Goal: Transaction & Acquisition: Purchase product/service

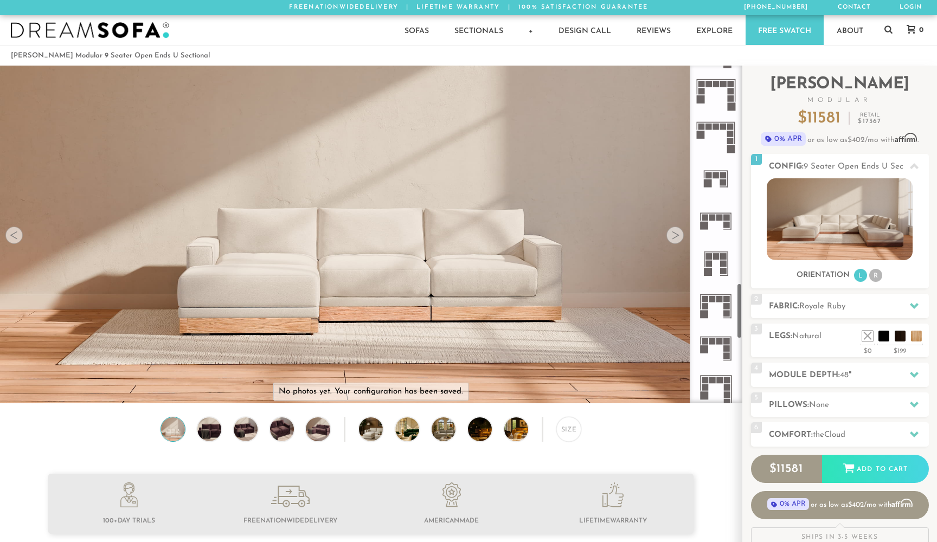
scroll to position [1313, 0]
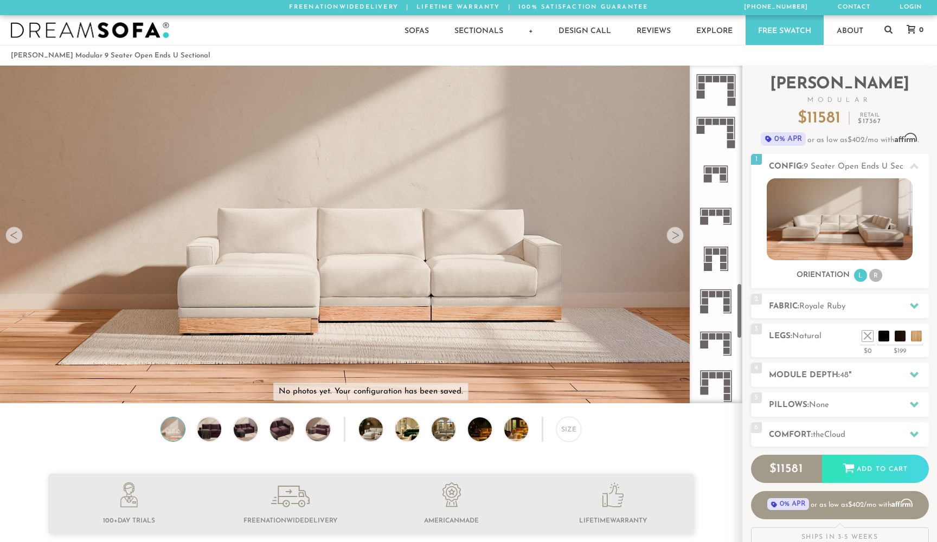
click at [718, 309] on icon at bounding box center [715, 301] width 42 height 42
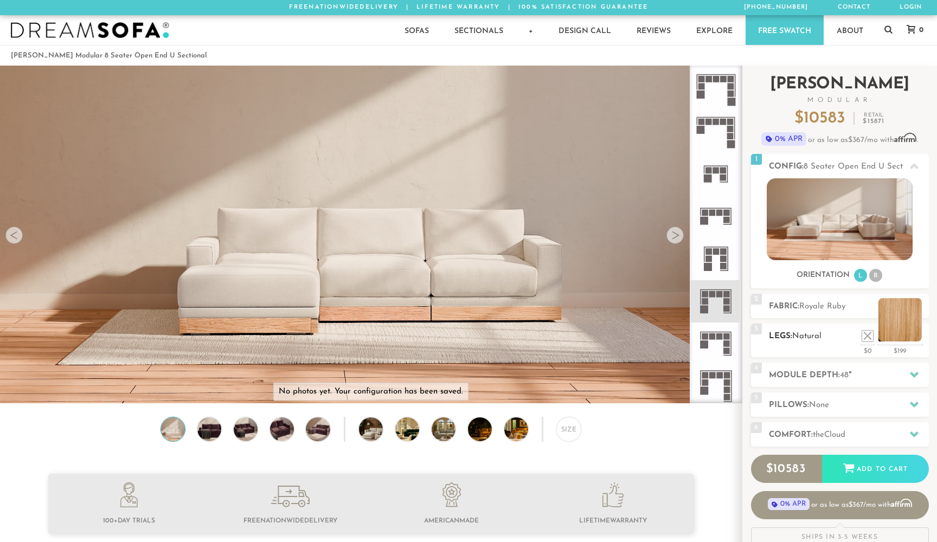
click at [915, 336] on li at bounding box center [899, 319] width 43 height 43
click at [820, 435] on span "the" at bounding box center [817, 435] width 11 height 8
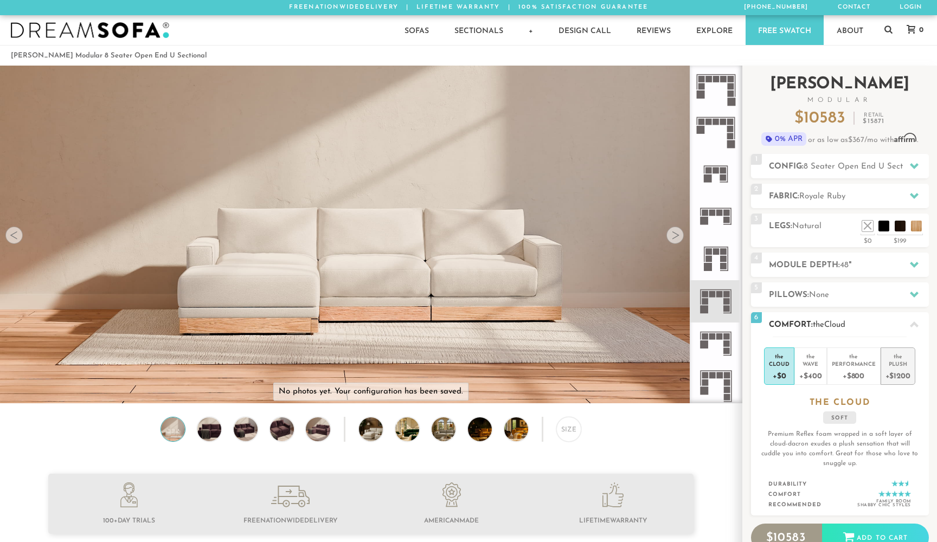
click at [895, 376] on div "+$1200" at bounding box center [897, 375] width 25 height 16
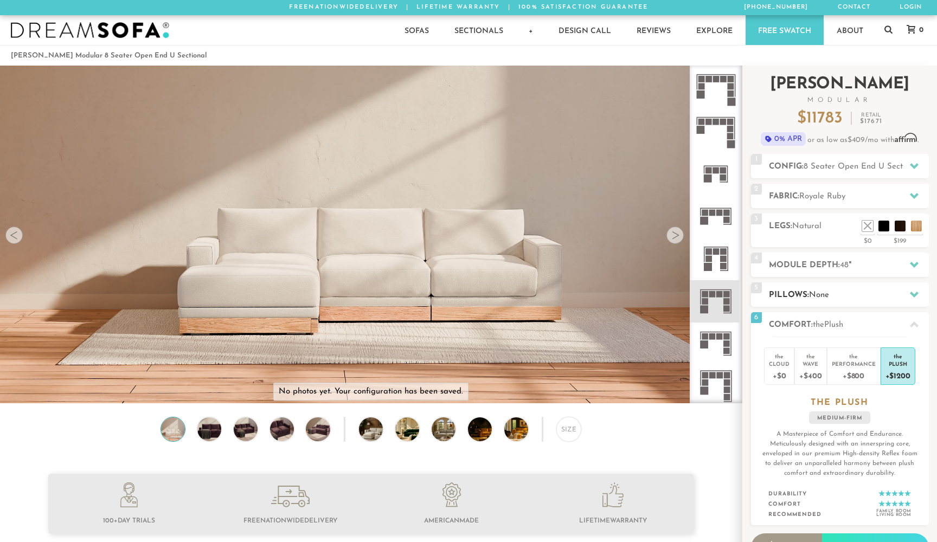
click at [861, 293] on h2 "Pillows: None" at bounding box center [849, 295] width 160 height 12
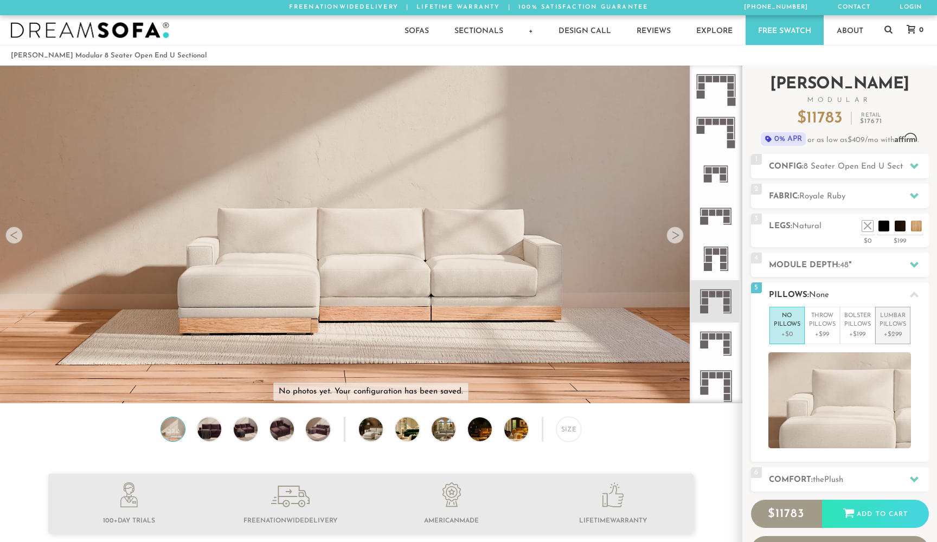
click at [890, 331] on p "+$299" at bounding box center [892, 335] width 27 height 10
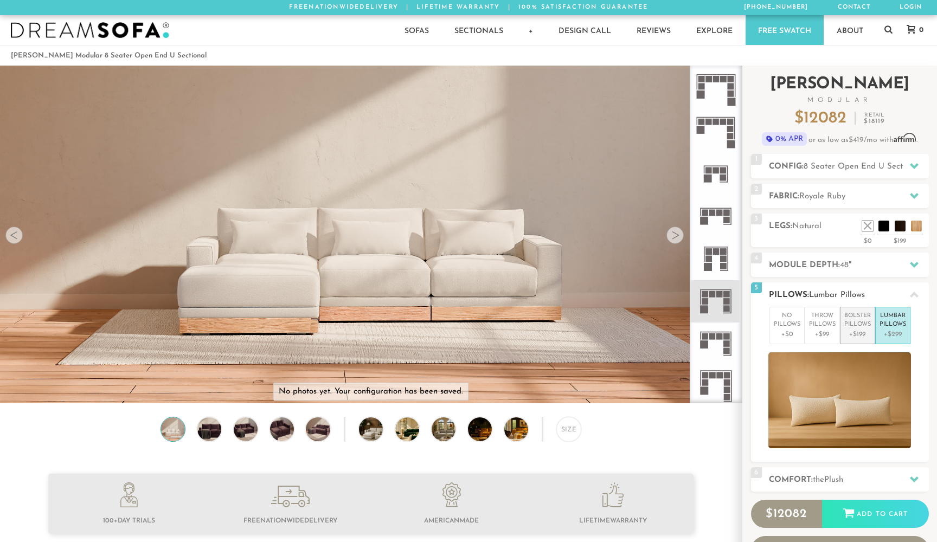
click at [862, 331] on p "+$199" at bounding box center [857, 335] width 27 height 10
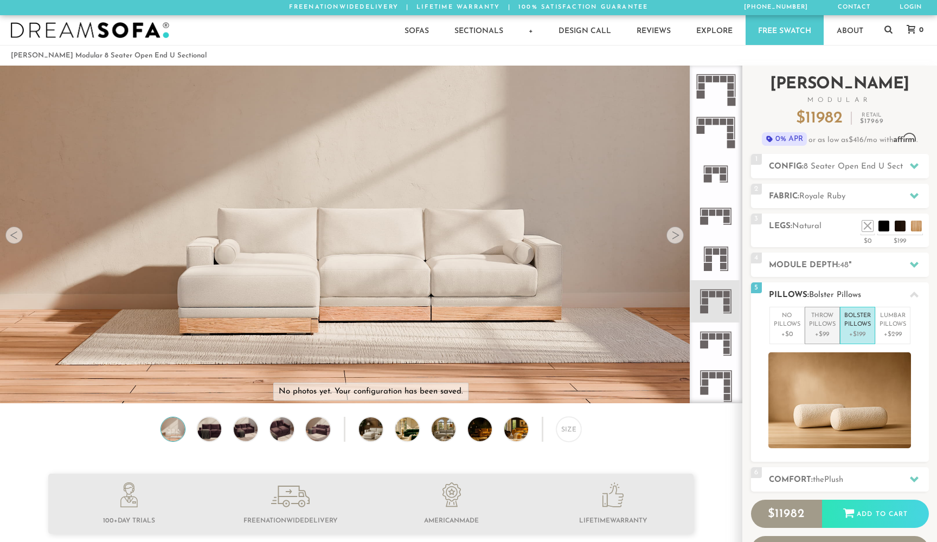
click at [821, 330] on p "+$99" at bounding box center [822, 335] width 27 height 10
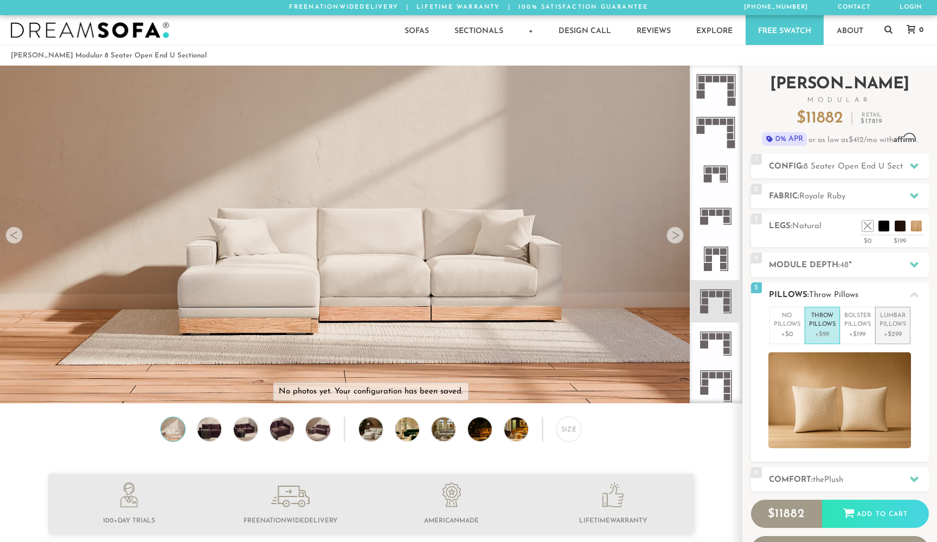
click at [895, 334] on p "+$299" at bounding box center [892, 335] width 27 height 10
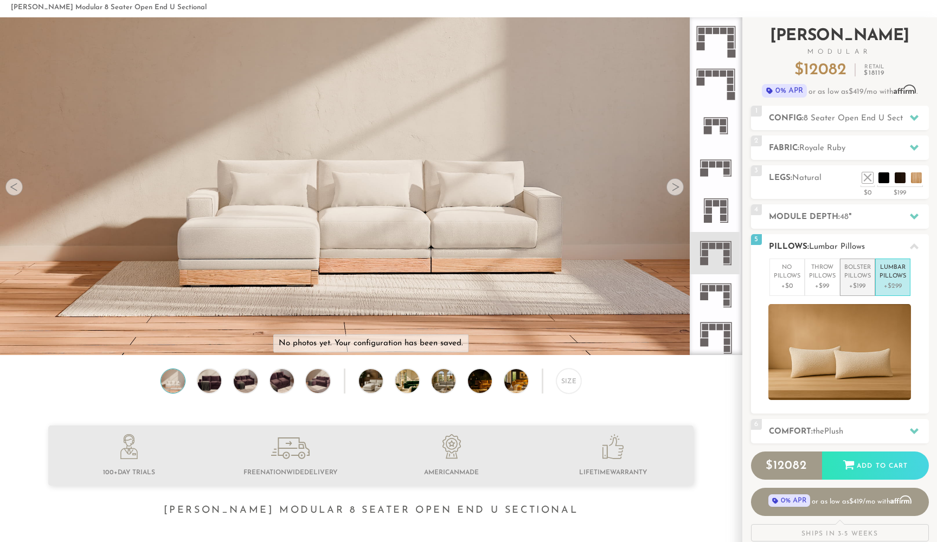
scroll to position [49, 0]
click at [845, 145] on span "Royale Ruby" at bounding box center [822, 148] width 46 height 8
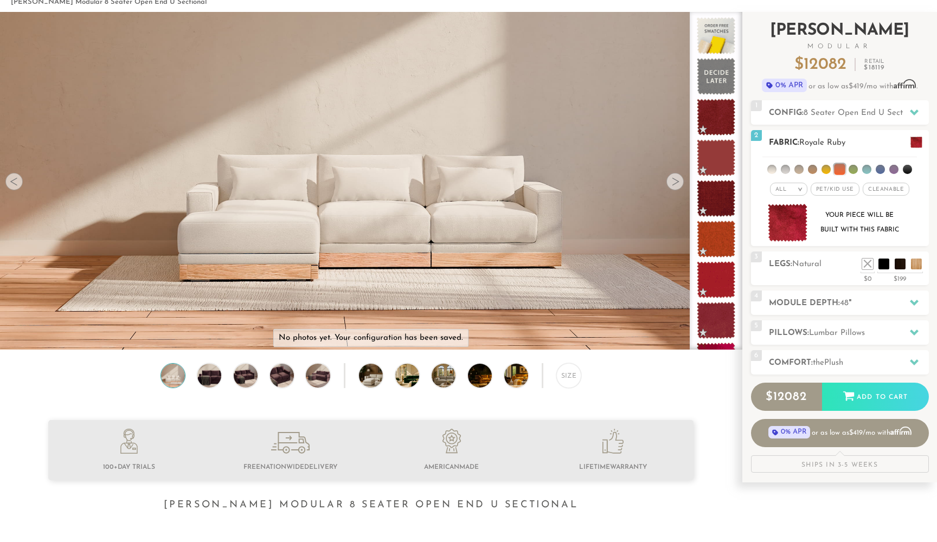
scroll to position [54, 0]
click at [798, 190] on em ">" at bounding box center [800, 188] width 8 height 5
click at [906, 167] on li at bounding box center [906, 169] width 9 height 9
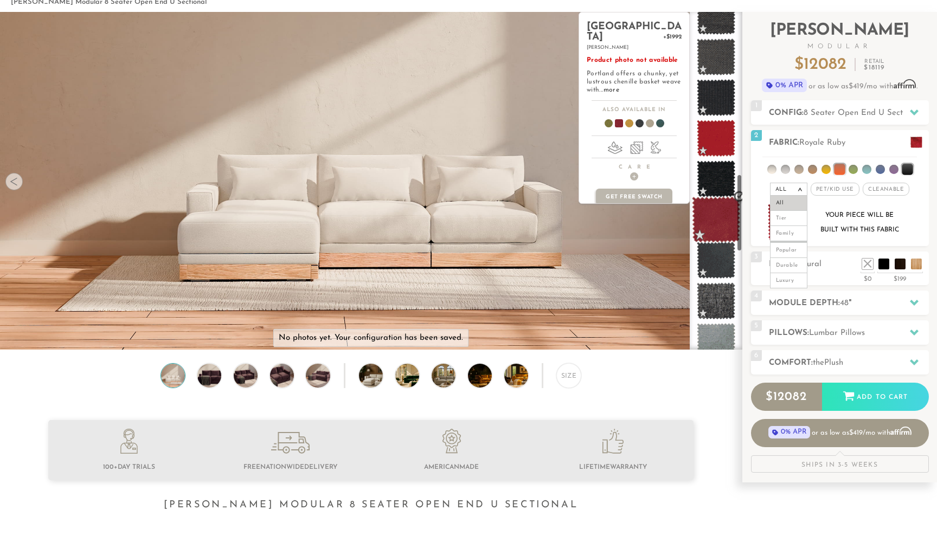
scroll to position [764, 0]
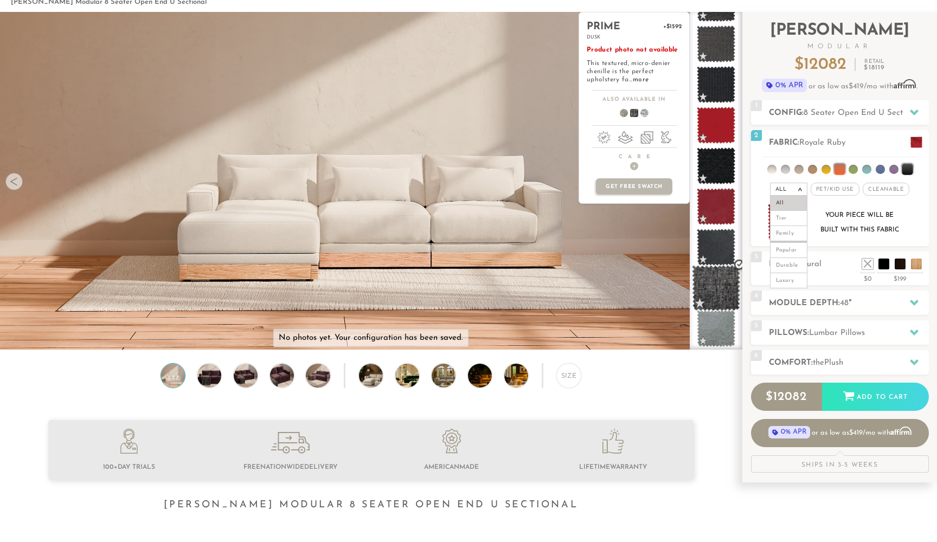
click at [720, 294] on span at bounding box center [716, 288] width 48 height 46
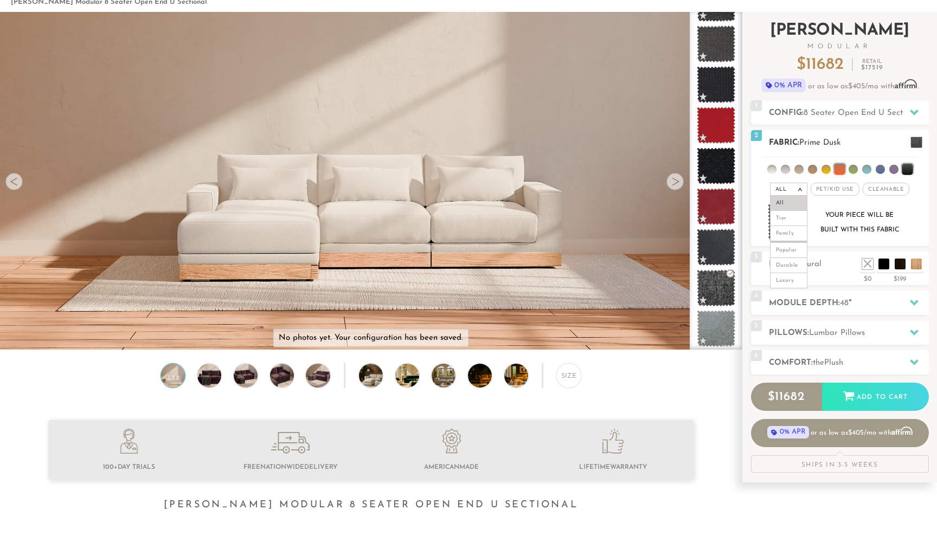
click at [839, 223] on div "Your piece will be built with this fabric" at bounding box center [859, 222] width 88 height 29
click at [790, 199] on li "All" at bounding box center [788, 203] width 37 height 15
click at [883, 330] on h2 "Pillows: Lumbar Pillows" at bounding box center [849, 333] width 160 height 12
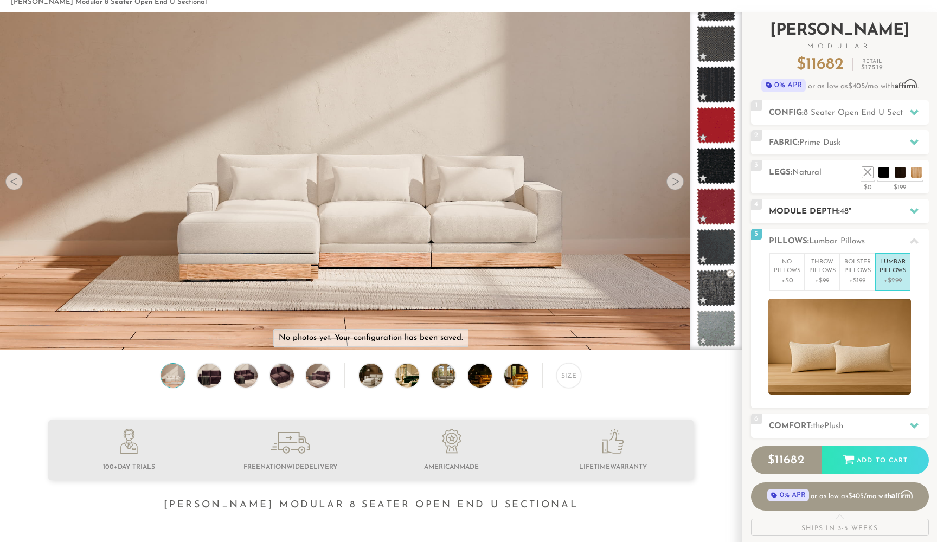
click at [889, 212] on h2 "Module Depth: 48 "" at bounding box center [849, 211] width 160 height 12
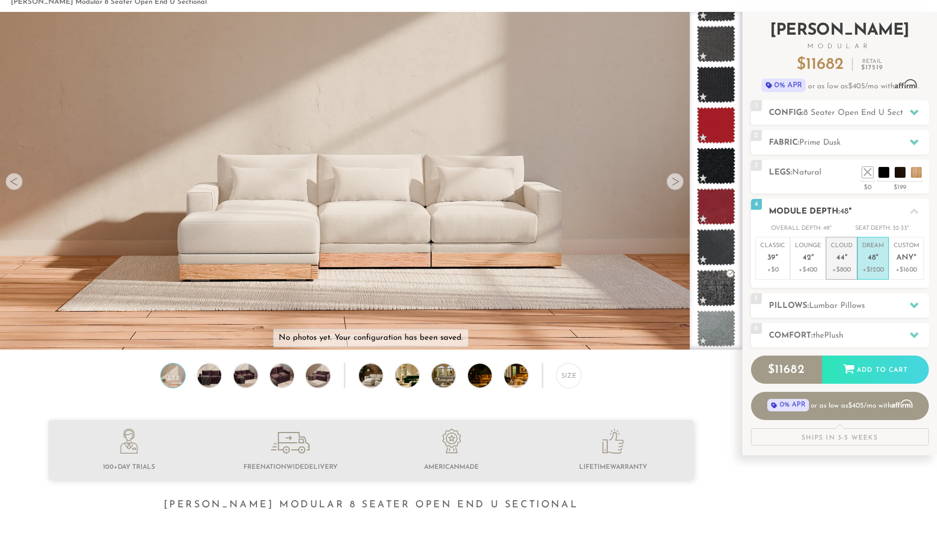
click at [850, 251] on p "Cloud 44 "" at bounding box center [841, 253] width 22 height 23
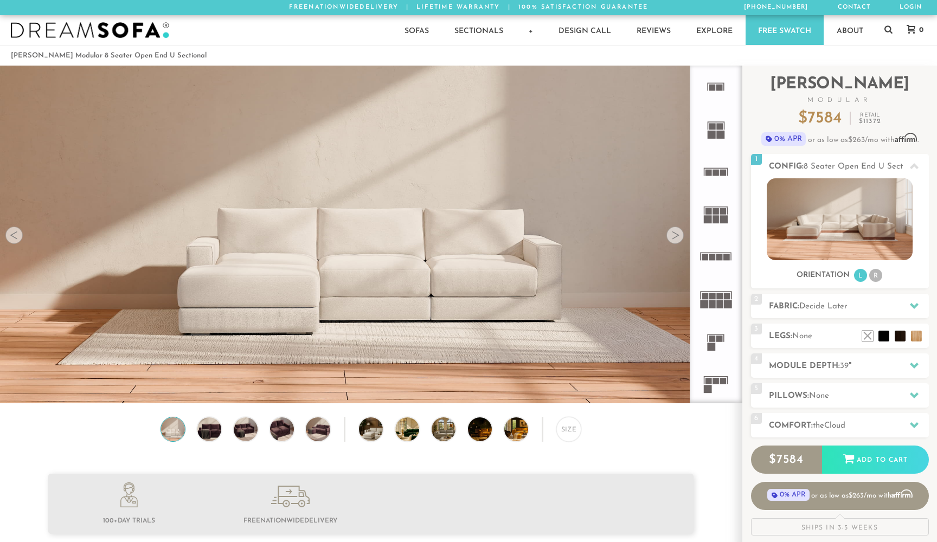
scroll to position [12375, 937]
click at [841, 302] on span "Decide Later" at bounding box center [823, 306] width 48 height 8
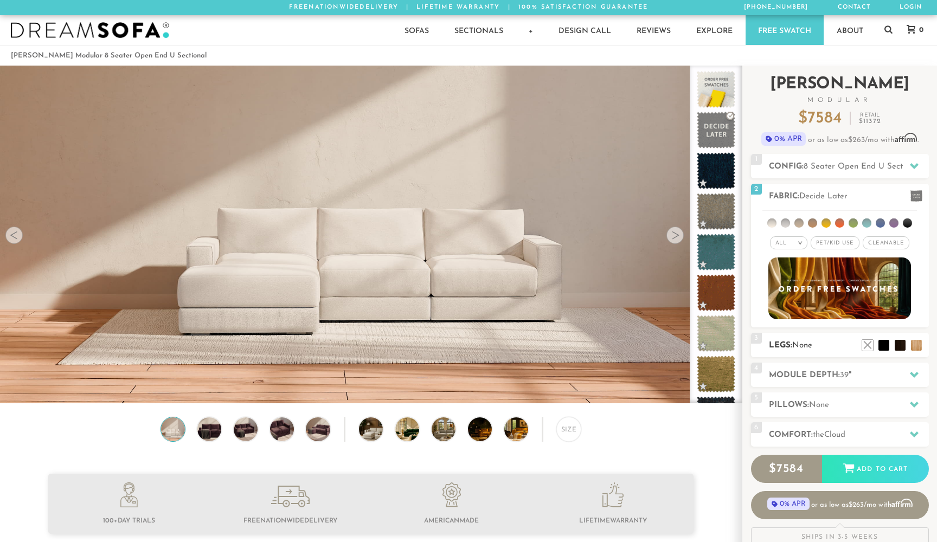
click at [824, 343] on h2 "Legs: None" at bounding box center [849, 345] width 160 height 12
click at [803, 345] on span "None" at bounding box center [802, 345] width 20 height 8
click at [830, 370] on h2 "Module Depth: 39 "" at bounding box center [849, 375] width 160 height 12
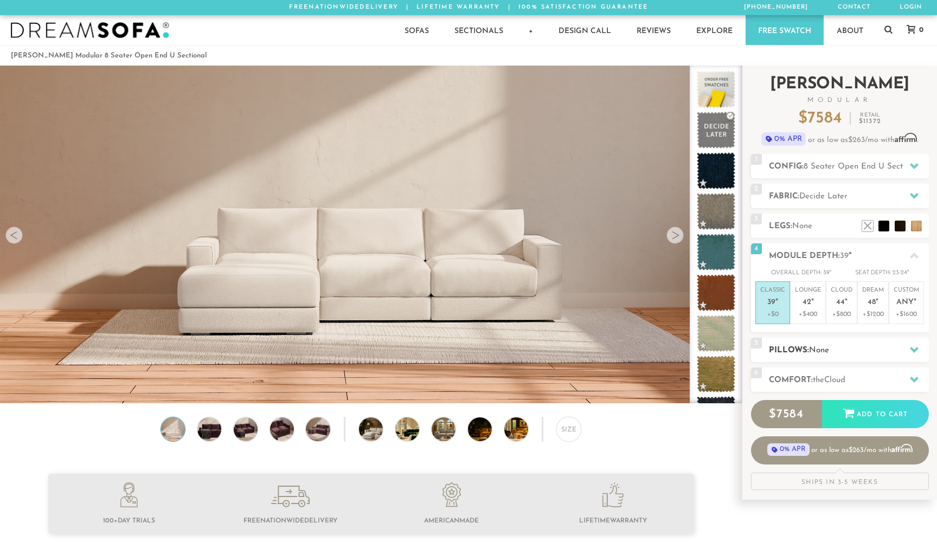
click at [811, 347] on span "None" at bounding box center [819, 350] width 20 height 8
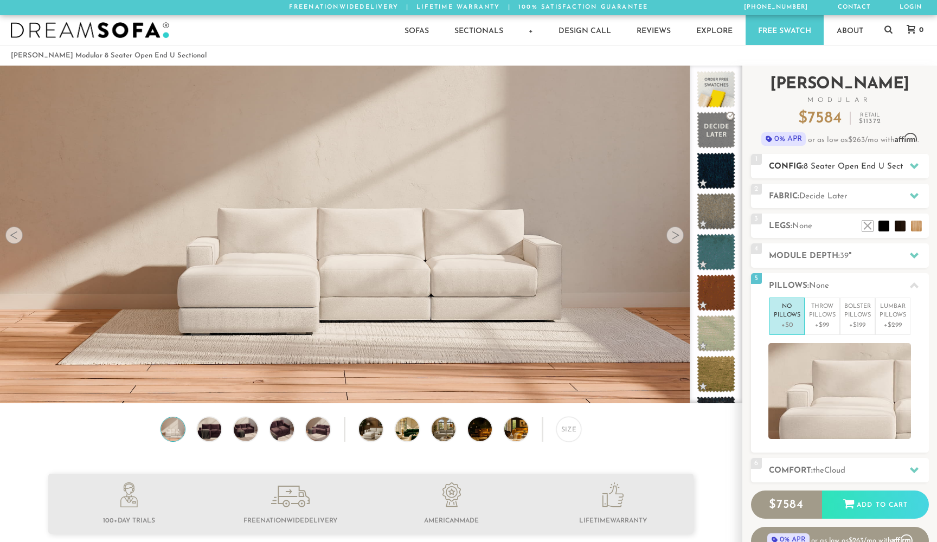
click at [817, 167] on span "8 Seater Open End U Sectional" at bounding box center [861, 167] width 117 height 8
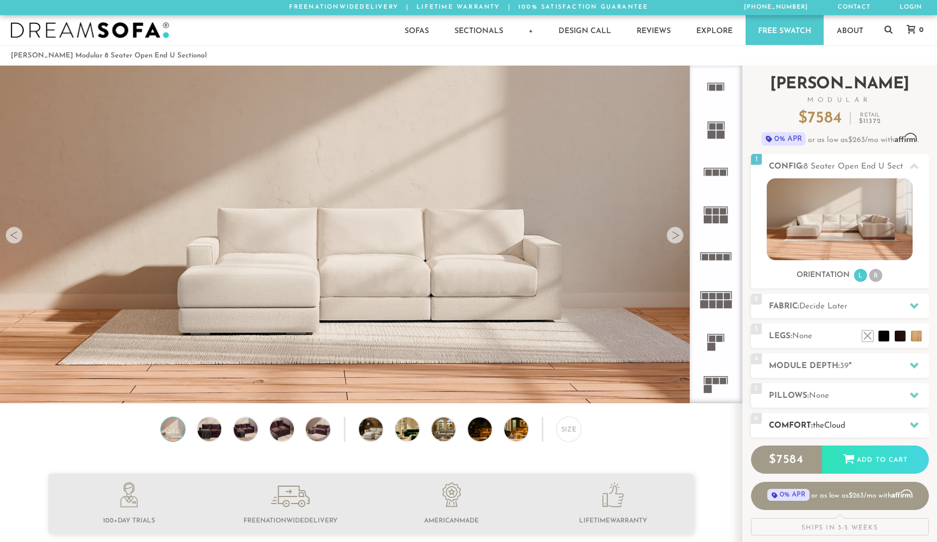
click at [885, 429] on h2 "Comfort: the Cloud" at bounding box center [849, 426] width 160 height 12
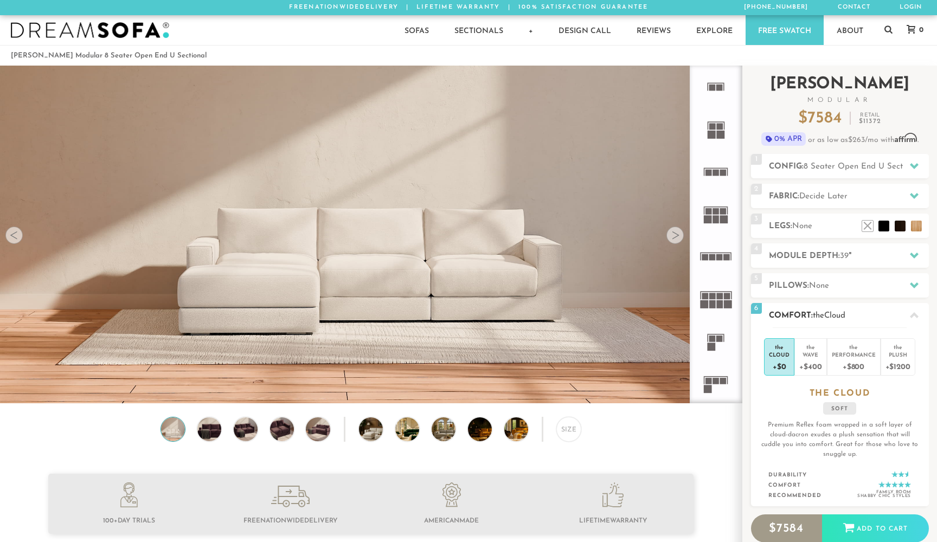
click at [869, 323] on div "6 Comfort: the Cloud soft" at bounding box center [840, 315] width 178 height 24
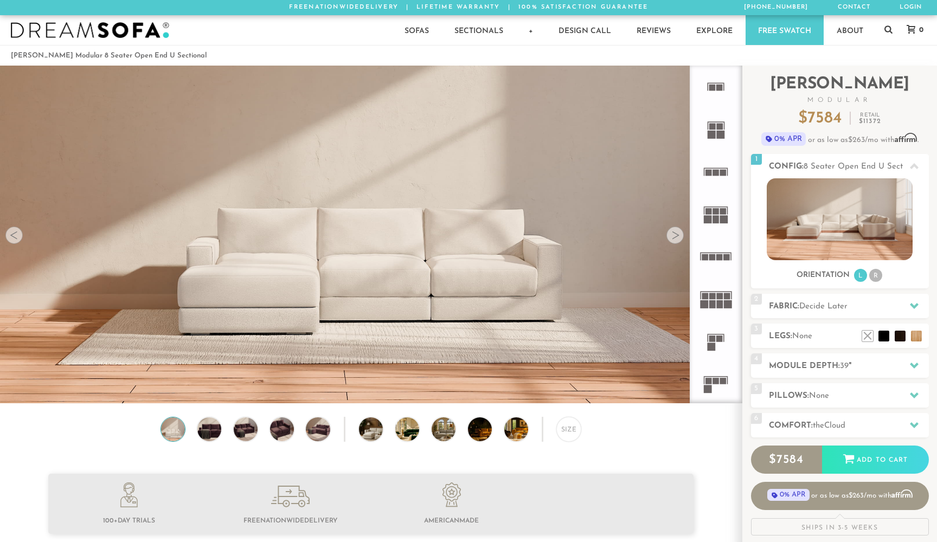
scroll to position [12375, 937]
click at [884, 365] on h2 "Module Depth: 39 "" at bounding box center [849, 366] width 160 height 12
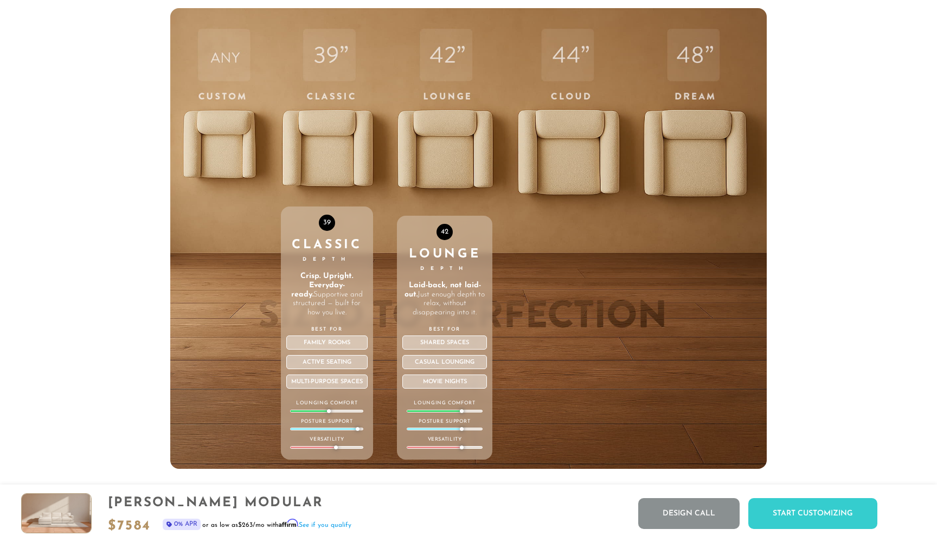
scroll to position [3896, 0]
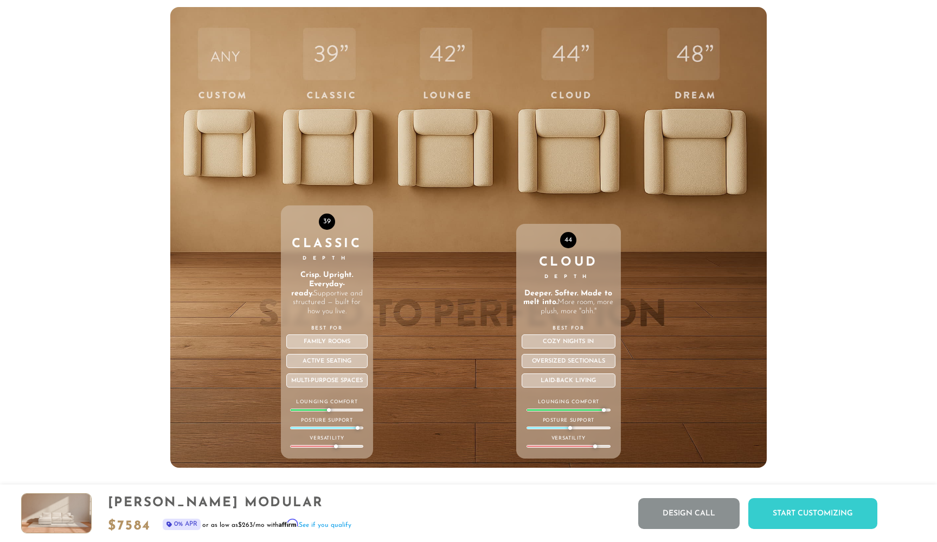
click at [553, 151] on div "44 Cloud Depth Deeper. Softer. Made to melt into. More room, more plush, more "…" at bounding box center [568, 237] width 105 height 461
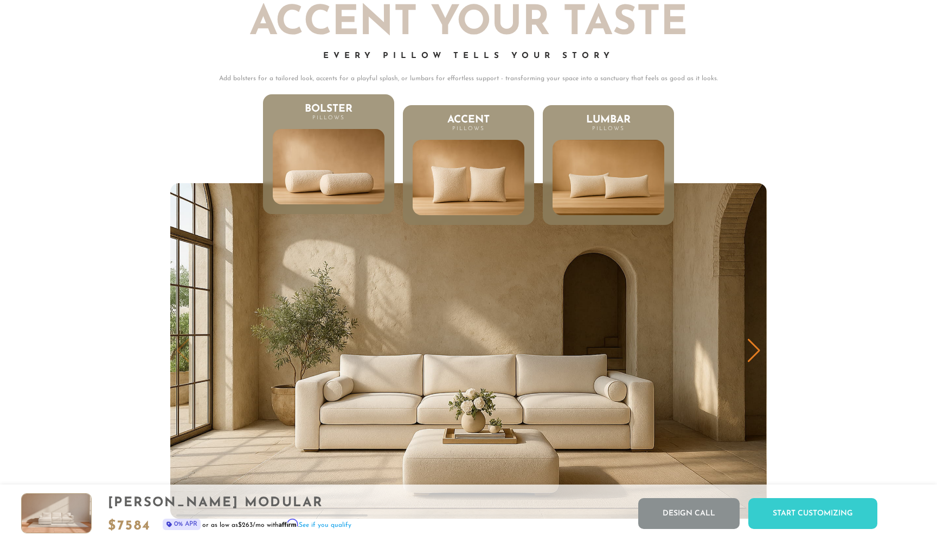
scroll to position [5449, 0]
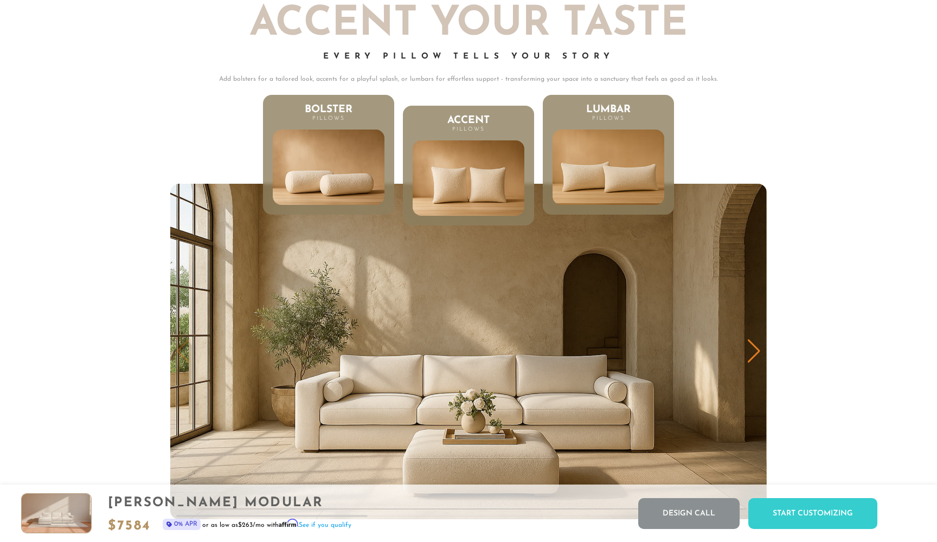
click at [640, 180] on img at bounding box center [608, 167] width 134 height 91
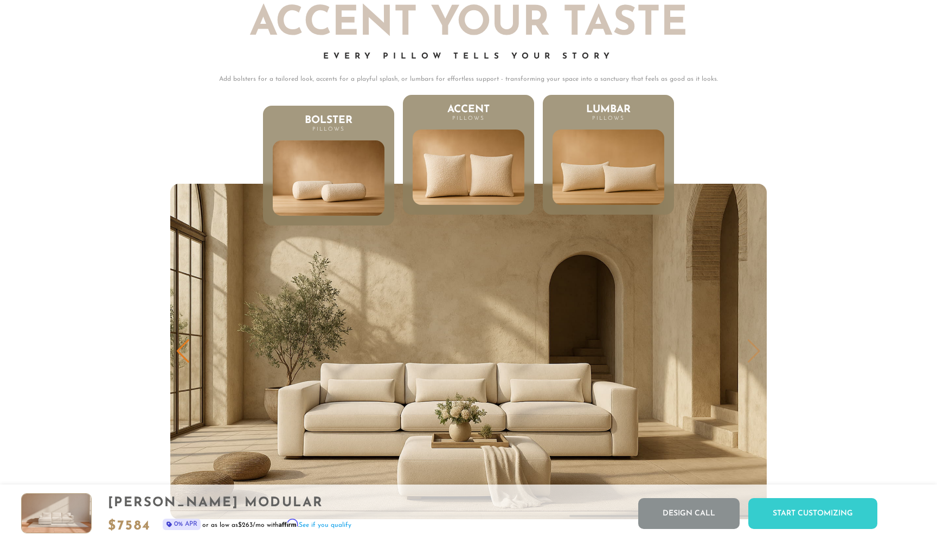
click at [518, 180] on img at bounding box center [468, 167] width 134 height 91
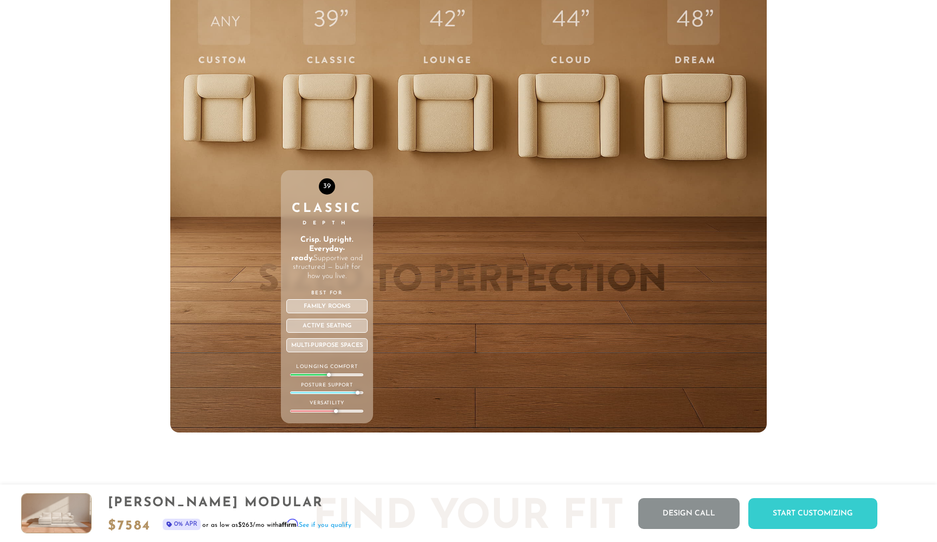
scroll to position [3934, 0]
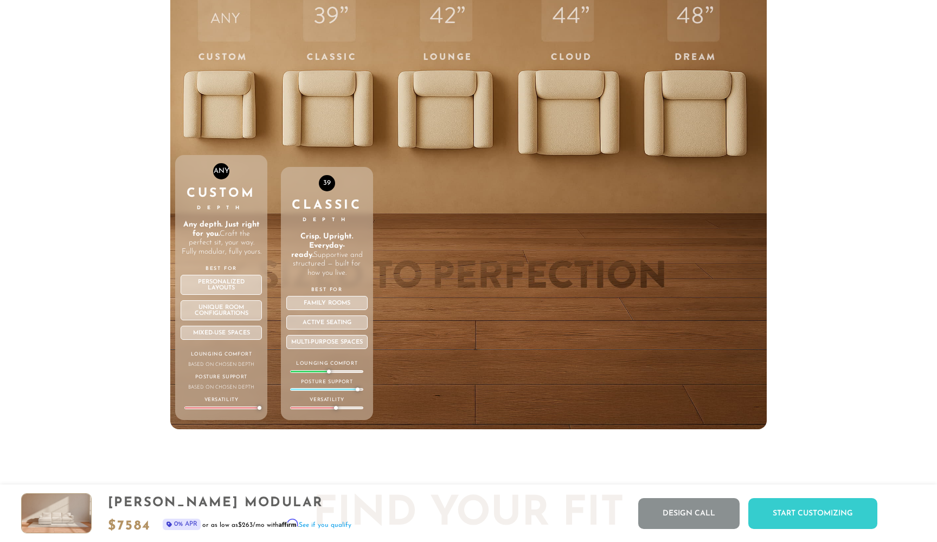
click at [201, 101] on div "ANY Custom Depth Any depth. Just right for you. Craft the perfect sit, your way…" at bounding box center [221, 199] width 93 height 461
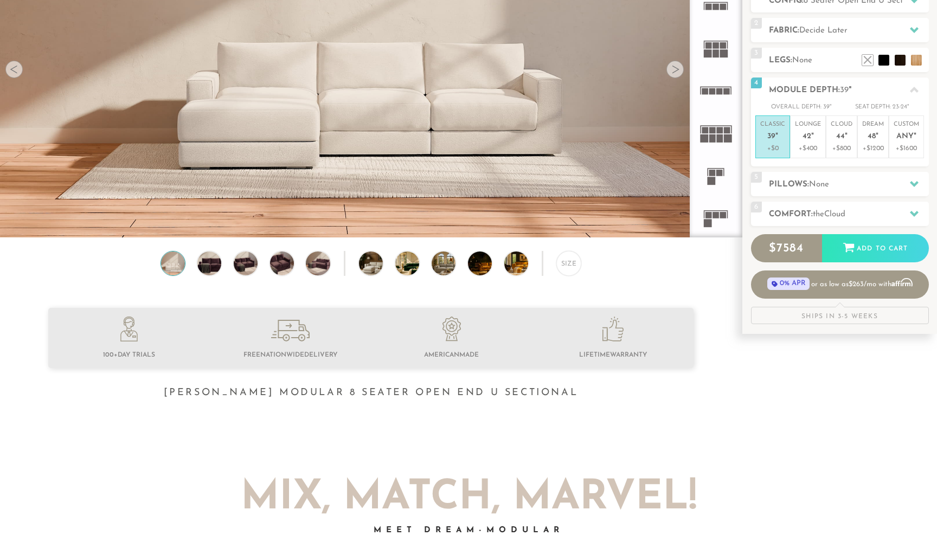
scroll to position [61, 0]
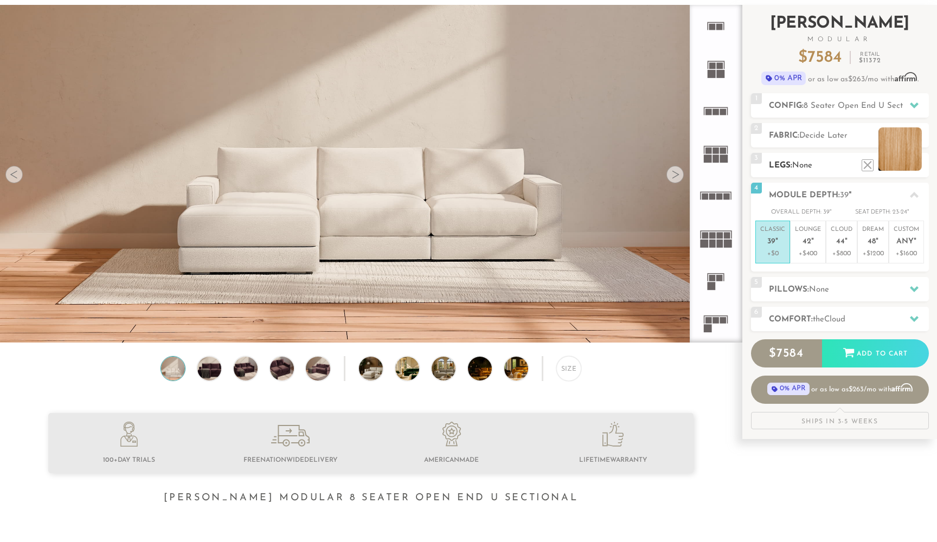
click at [917, 163] on li at bounding box center [899, 148] width 43 height 43
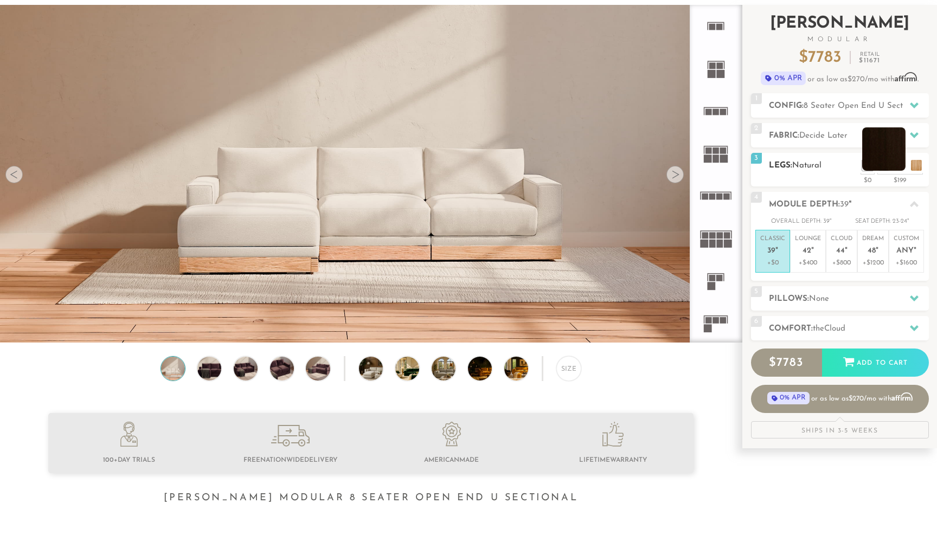
click at [900, 165] on li at bounding box center [883, 148] width 43 height 43
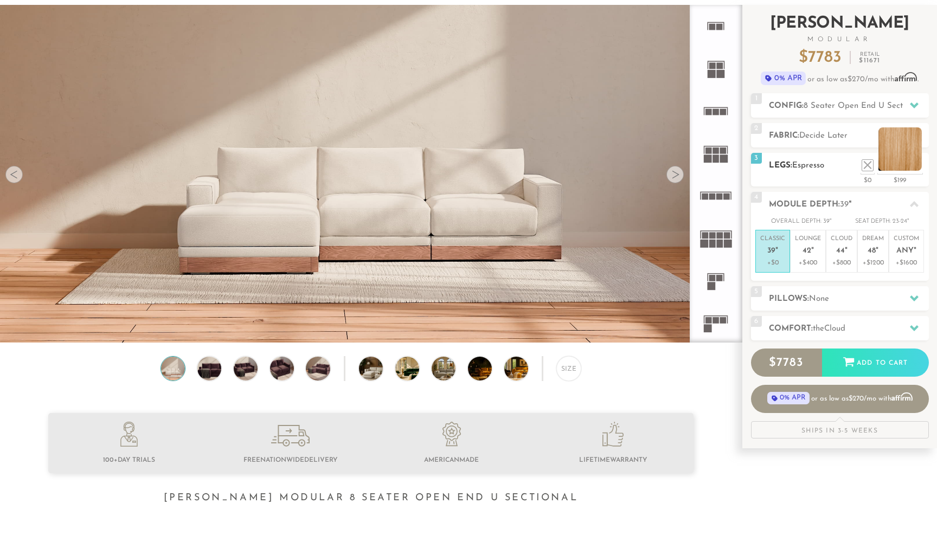
click at [914, 165] on li at bounding box center [899, 148] width 43 height 43
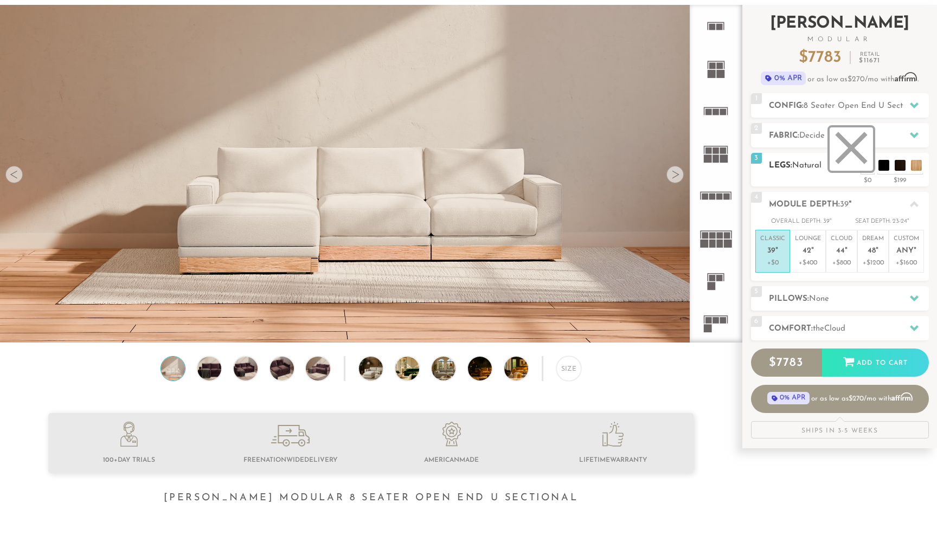
click at [869, 165] on li at bounding box center [850, 148] width 43 height 43
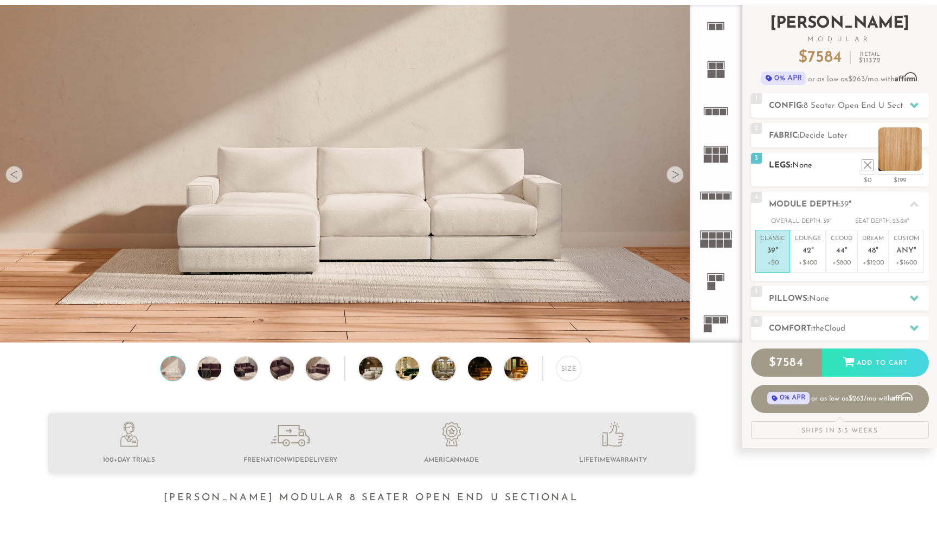
click at [922, 165] on ul at bounding box center [891, 162] width 65 height 16
click at [918, 166] on li at bounding box center [899, 148] width 43 height 43
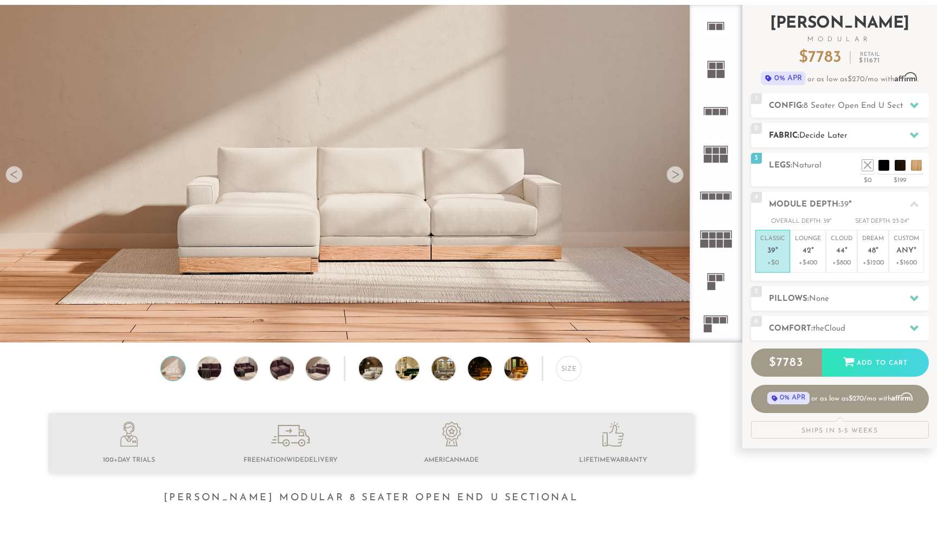
click at [847, 134] on span "Decide Later" at bounding box center [823, 136] width 48 height 8
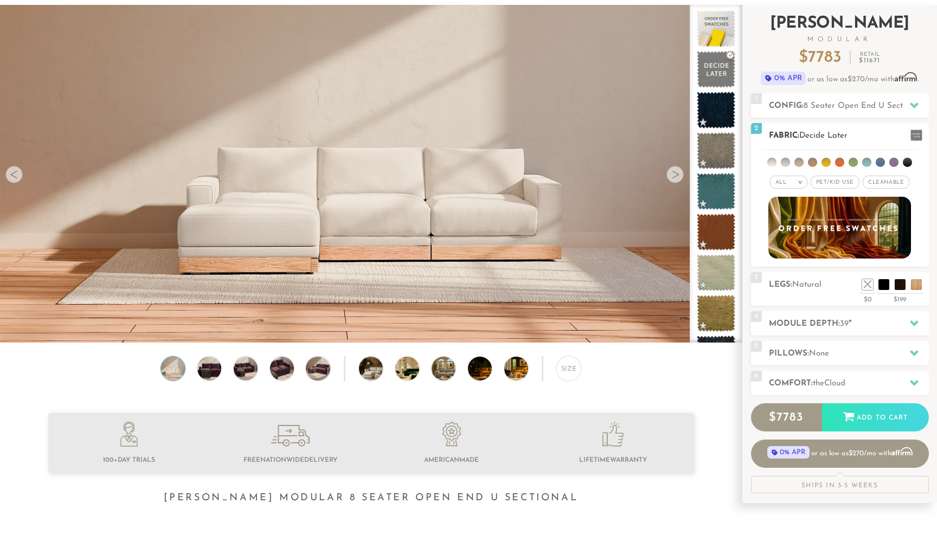
click at [908, 160] on li at bounding box center [906, 162] width 9 height 9
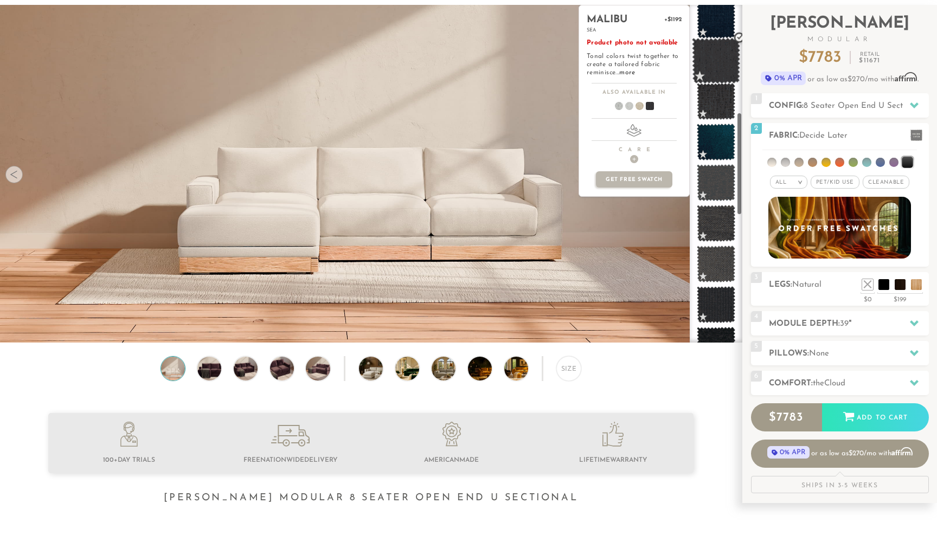
scroll to position [578, 0]
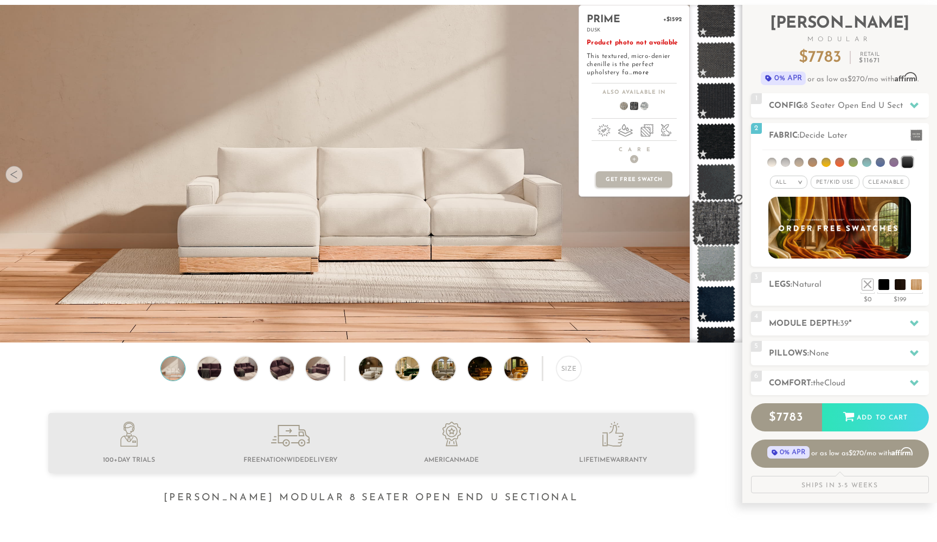
click at [718, 220] on span at bounding box center [716, 223] width 48 height 46
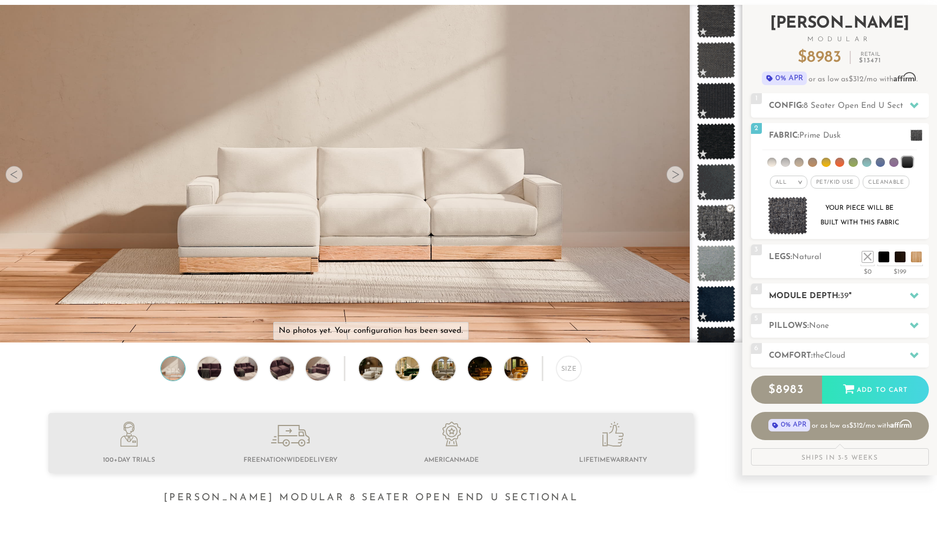
click at [860, 302] on h2 "Module Depth: 39 "" at bounding box center [849, 296] width 160 height 12
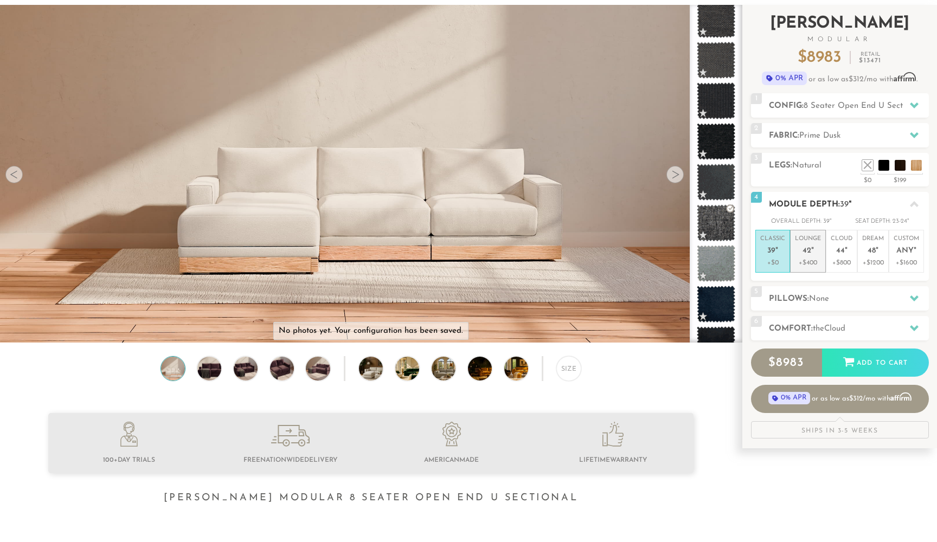
click at [811, 247] on em """ at bounding box center [812, 251] width 3 height 9
click at [824, 300] on span "None" at bounding box center [819, 299] width 20 height 8
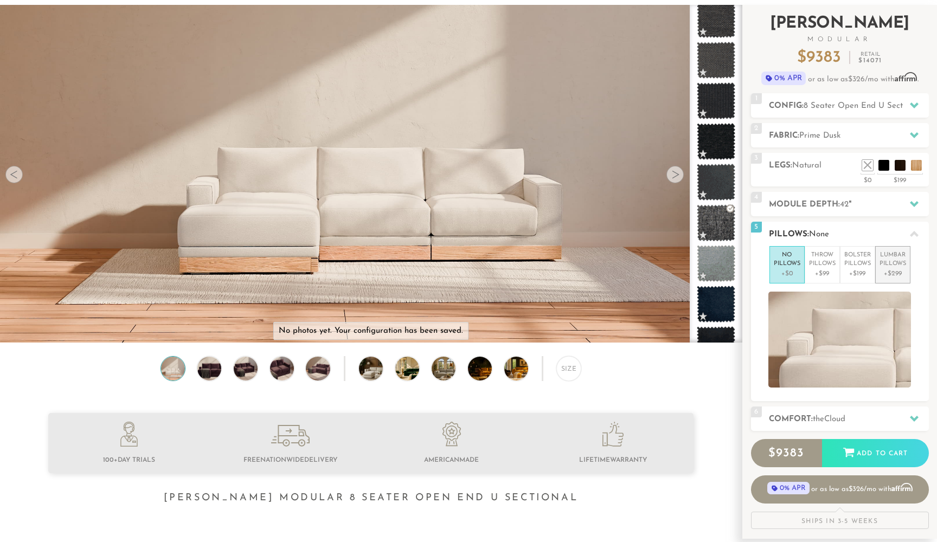
click at [902, 269] on p "+$299" at bounding box center [892, 274] width 27 height 10
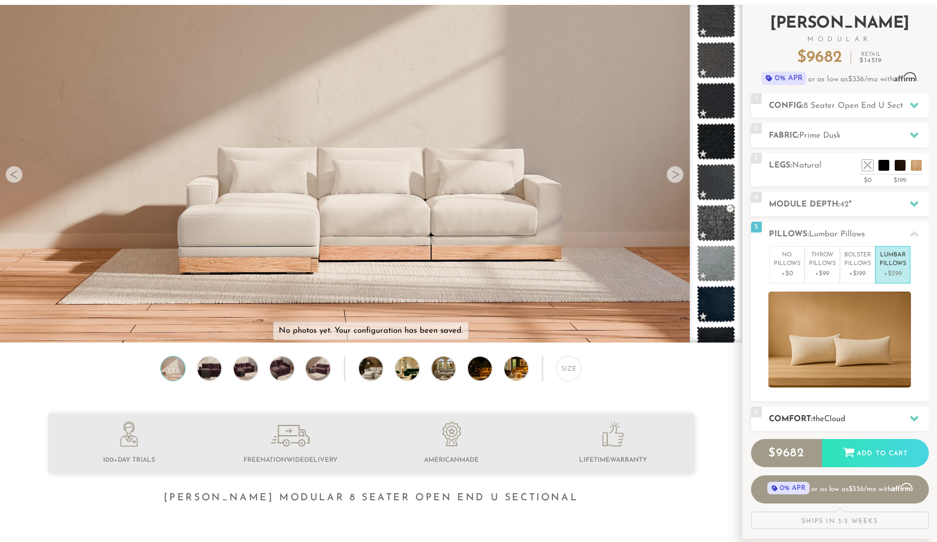
click at [877, 421] on h2 "Comfort: the Cloud" at bounding box center [849, 419] width 160 height 12
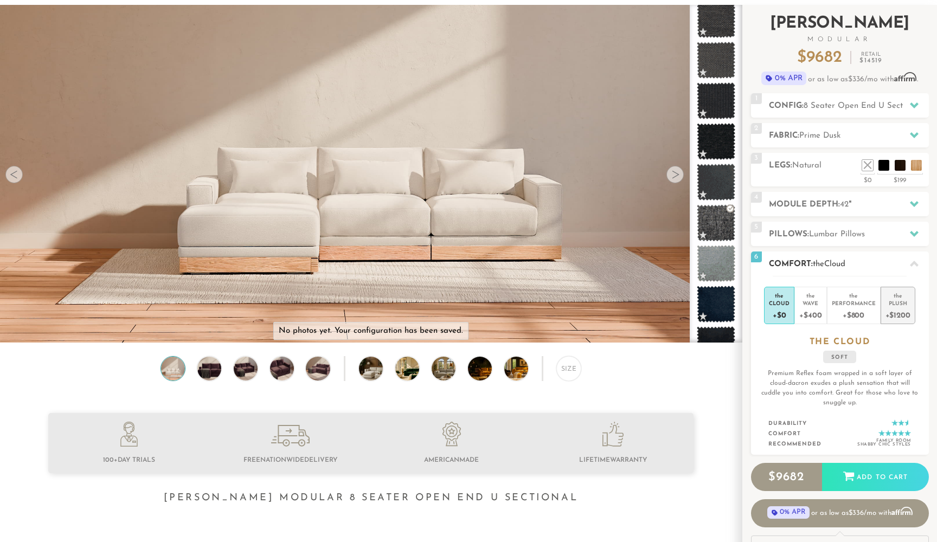
click at [905, 303] on div "Plush" at bounding box center [897, 303] width 25 height 8
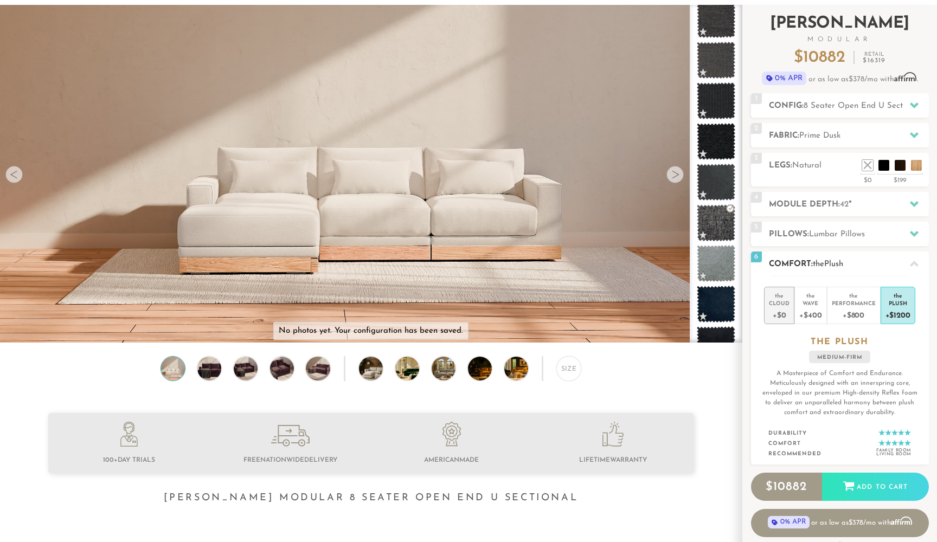
click at [775, 301] on div "Cloud" at bounding box center [779, 303] width 21 height 8
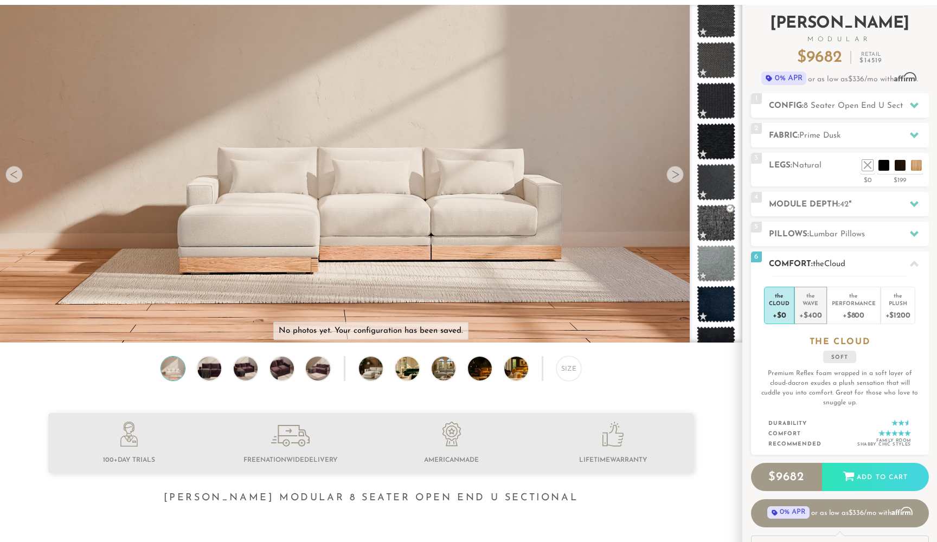
click at [802, 302] on div "Wave" at bounding box center [810, 303] width 22 height 8
click at [848, 302] on div "Performance" at bounding box center [853, 303] width 44 height 8
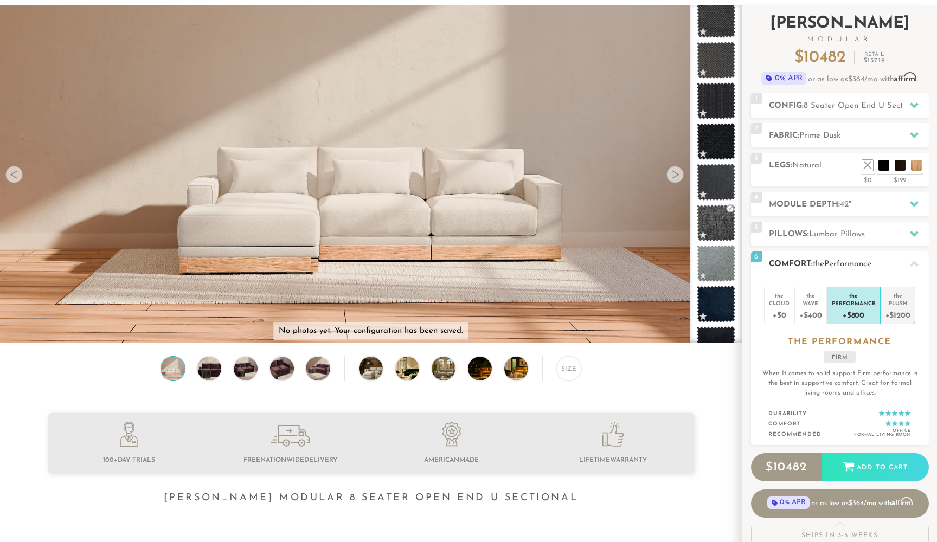
click at [888, 302] on div "Plush" at bounding box center [897, 303] width 25 height 8
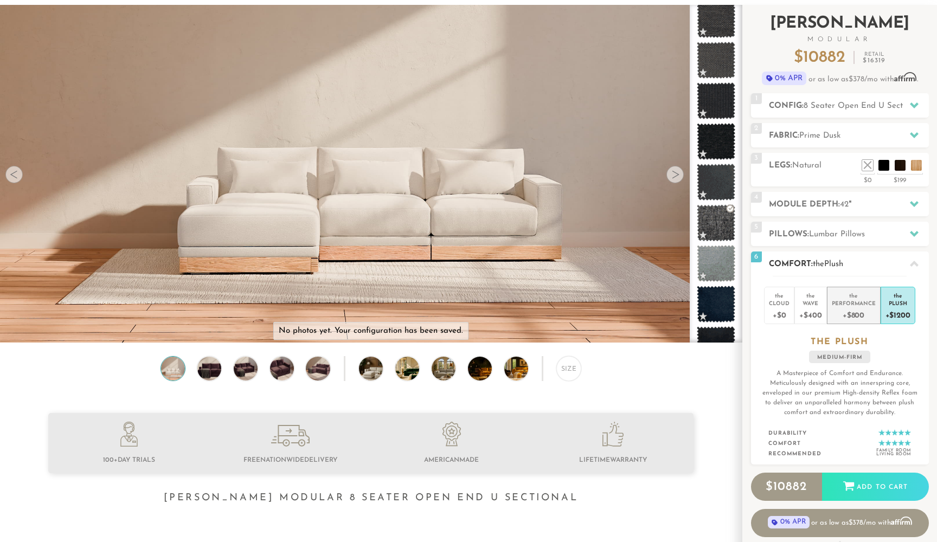
click at [867, 304] on div "Performance" at bounding box center [853, 303] width 44 height 8
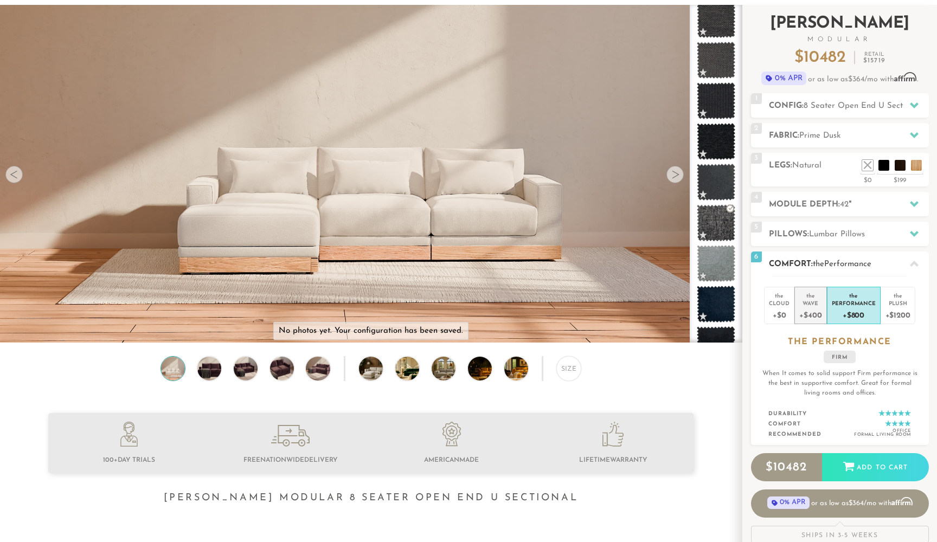
click at [818, 300] on div "Wave" at bounding box center [810, 303] width 22 height 8
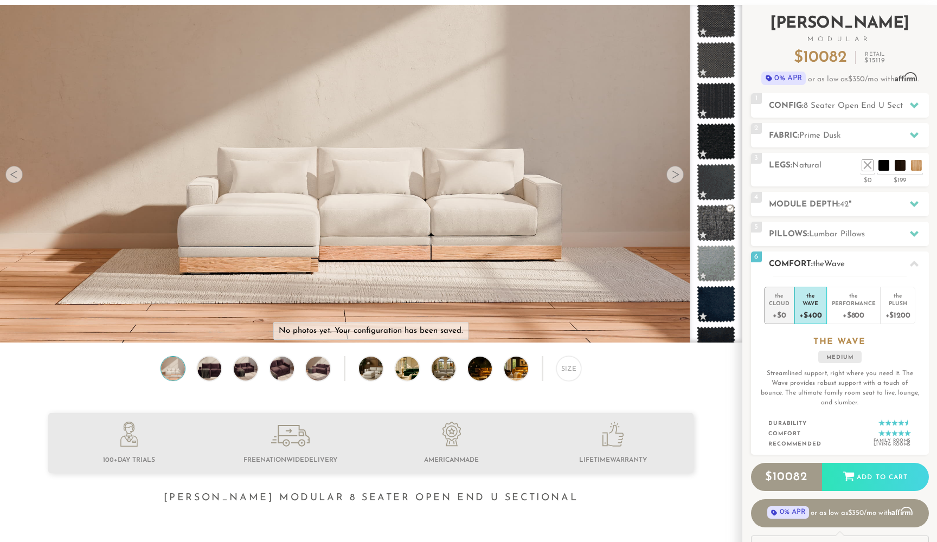
click at [784, 298] on div "the" at bounding box center [779, 293] width 21 height 11
click at [897, 301] on div "Plush" at bounding box center [897, 303] width 25 height 8
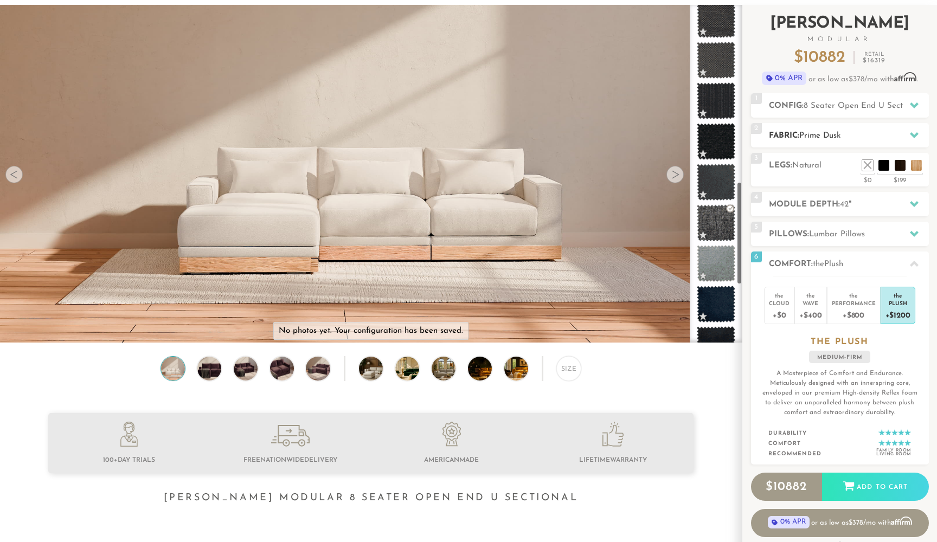
click at [834, 130] on h2 "Fabric: Prime Dusk" at bounding box center [849, 136] width 160 height 12
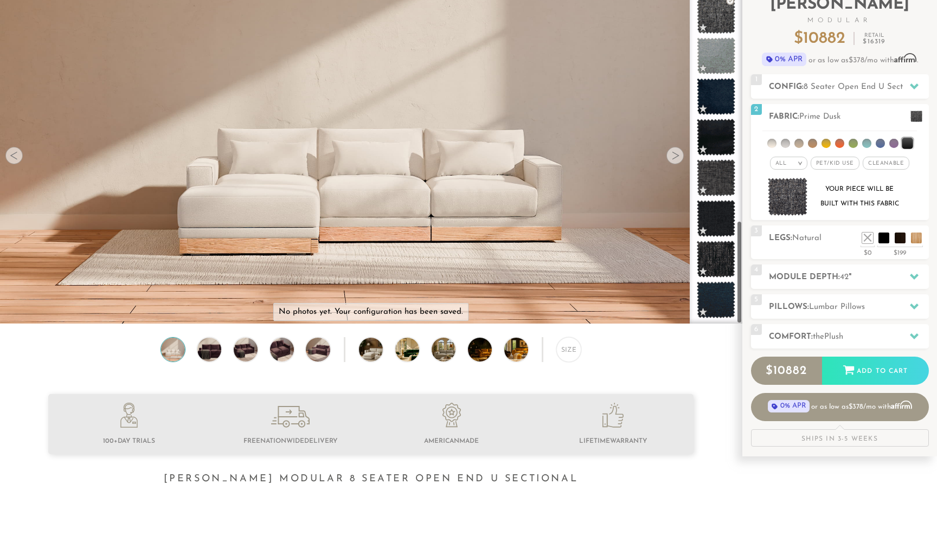
scroll to position [60, 0]
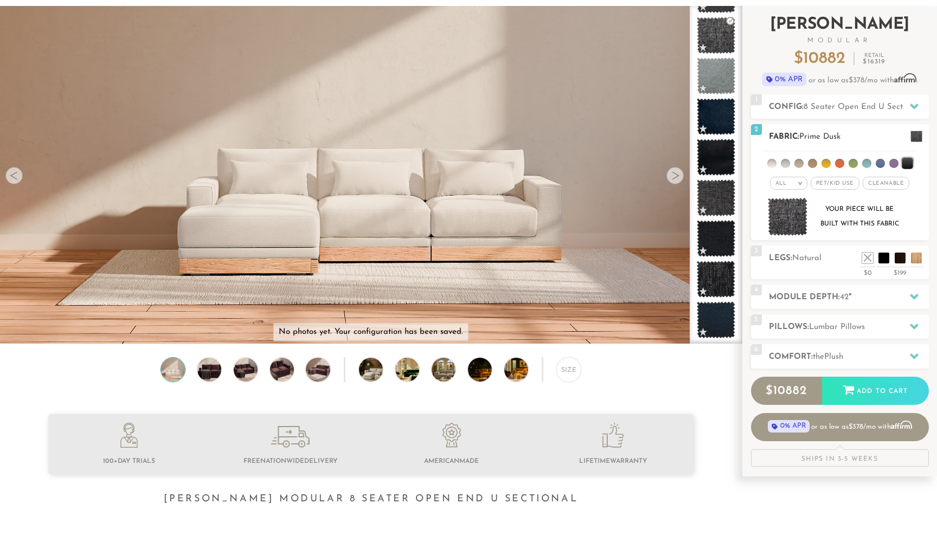
click at [815, 161] on li at bounding box center [812, 163] width 9 height 9
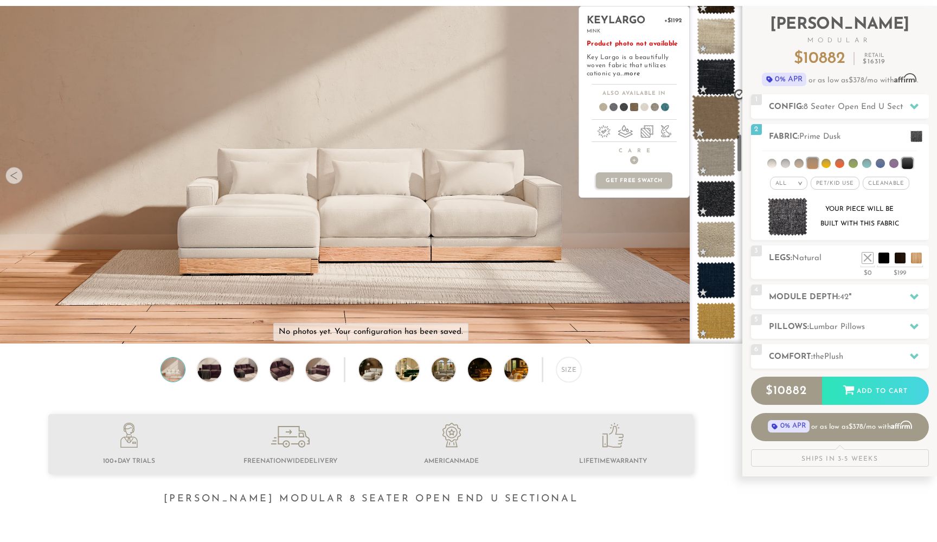
scroll to position [1089, 0]
click at [718, 123] on span at bounding box center [716, 119] width 48 height 46
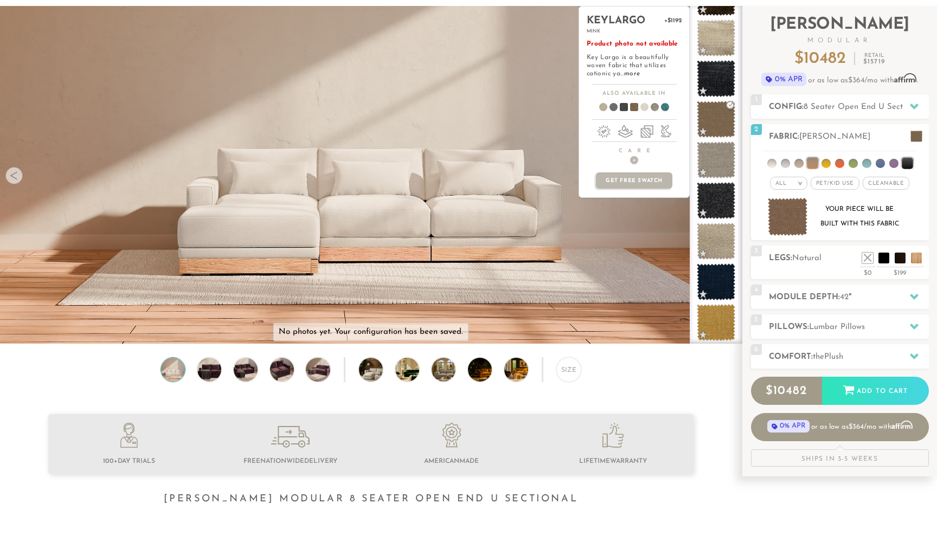
click at [626, 107] on span at bounding box center [619, 109] width 42 height 40
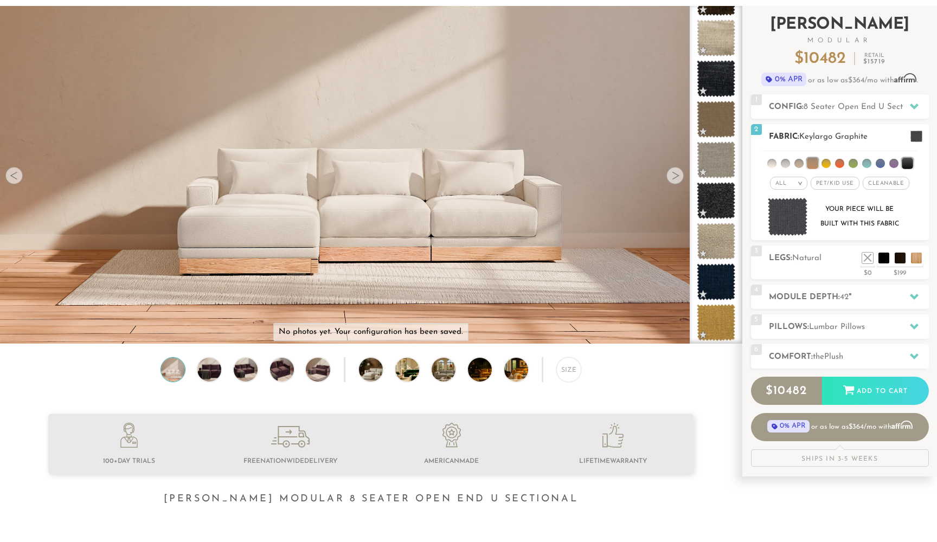
click at [907, 162] on li at bounding box center [906, 163] width 11 height 11
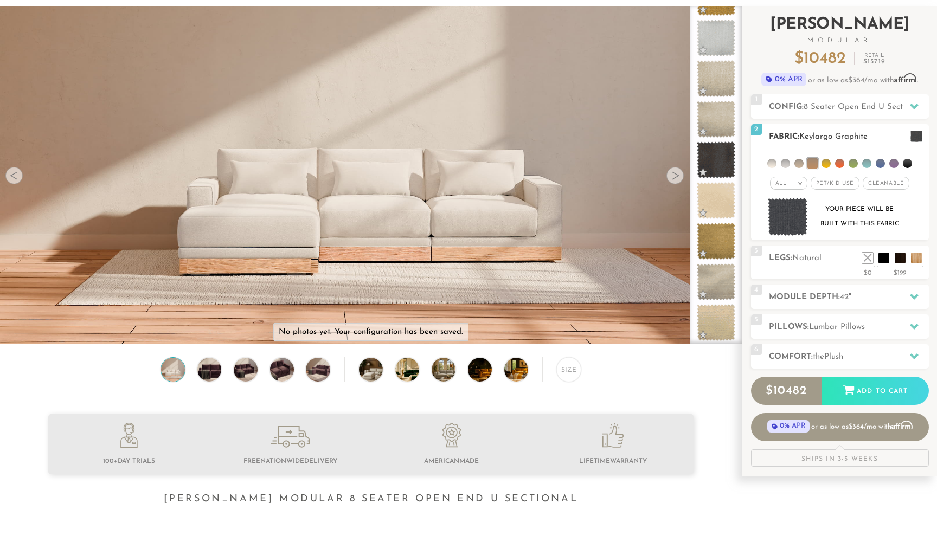
click at [907, 164] on li at bounding box center [906, 163] width 9 height 9
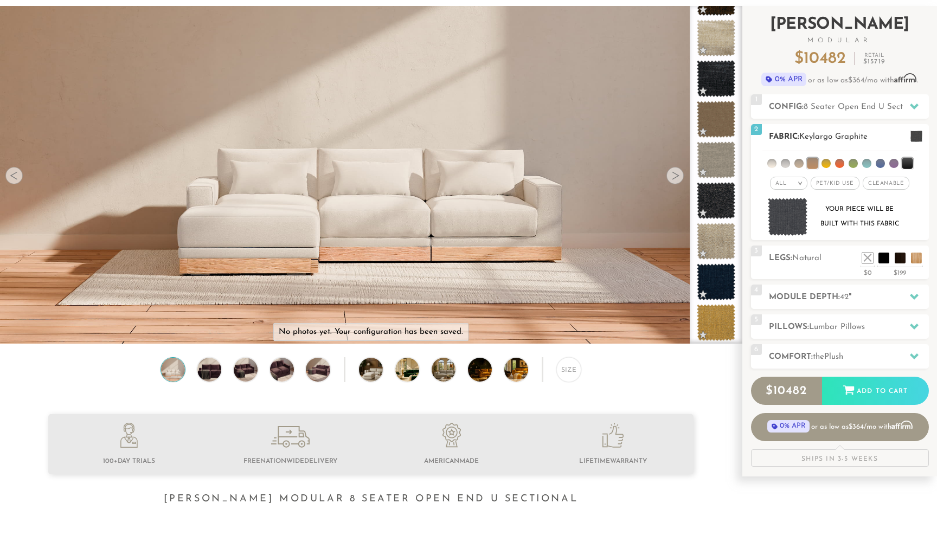
click at [812, 166] on li at bounding box center [812, 163] width 11 height 11
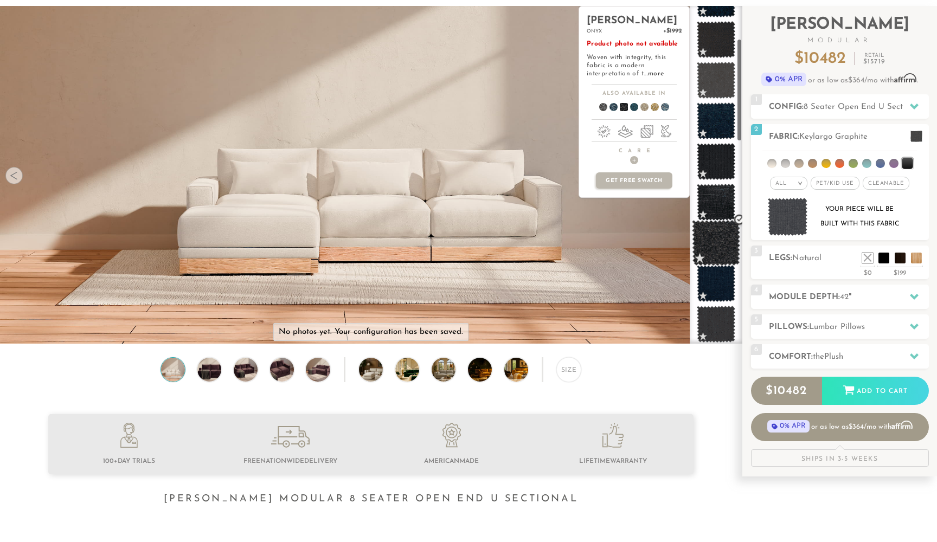
scroll to position [108, 0]
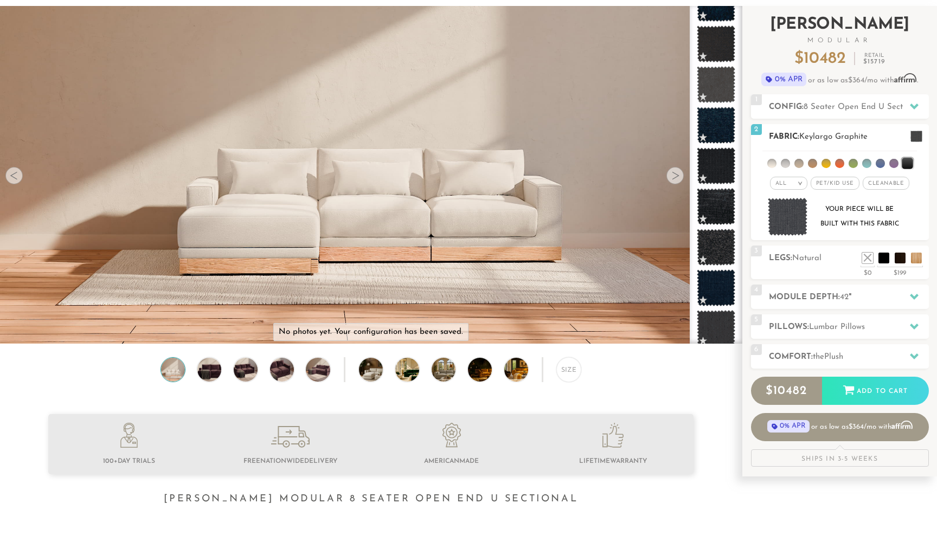
click at [870, 132] on h2 "Fabric: Keylargo Graphite" at bounding box center [849, 137] width 160 height 12
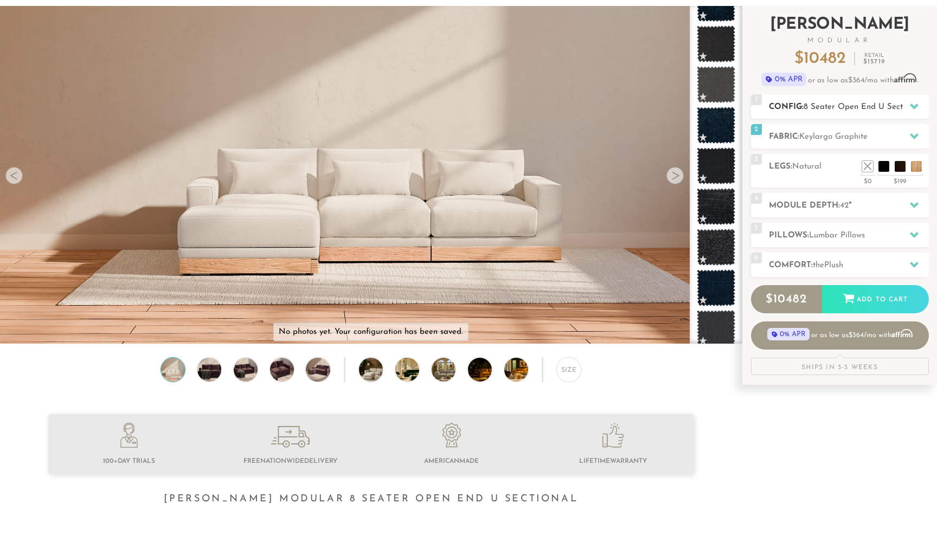
click at [887, 108] on span "8 Seater Open End U Sectional" at bounding box center [861, 107] width 117 height 8
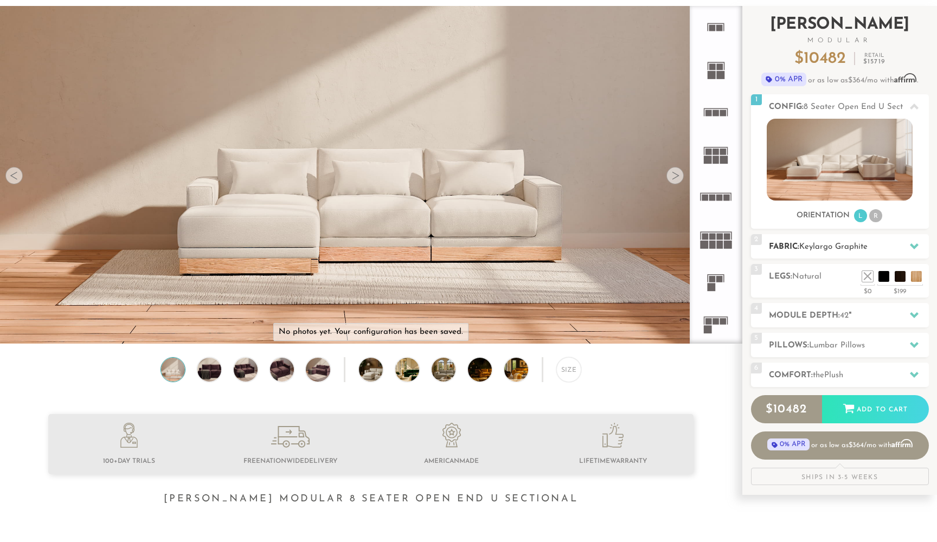
click at [831, 246] on span "Keylargo Graphite" at bounding box center [833, 247] width 68 height 8
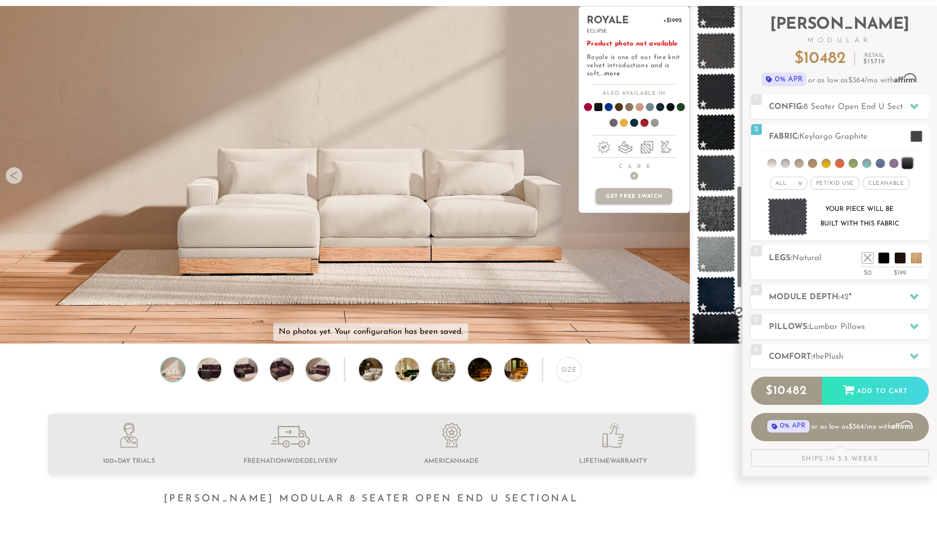
scroll to position [587, 0]
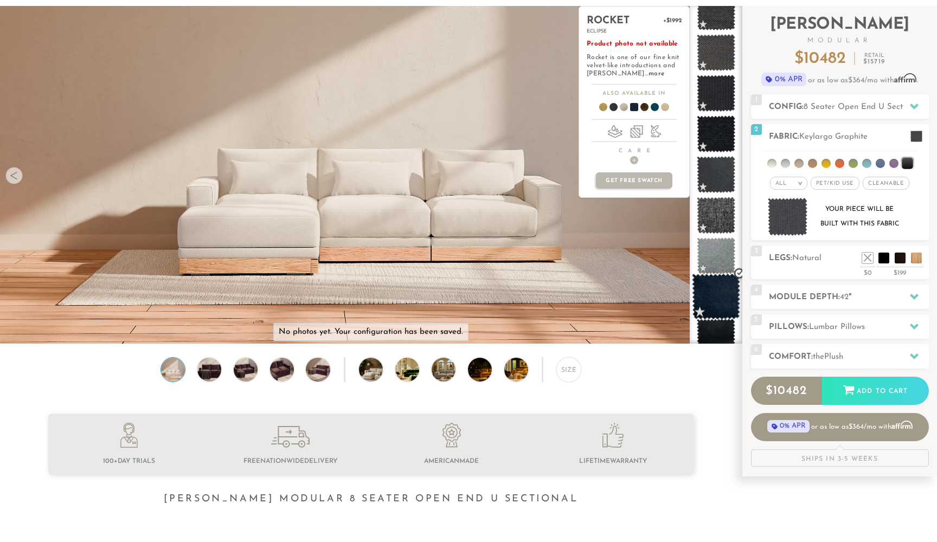
click at [715, 301] on span at bounding box center [716, 297] width 48 height 46
click at [612, 107] on span at bounding box center [609, 109] width 42 height 40
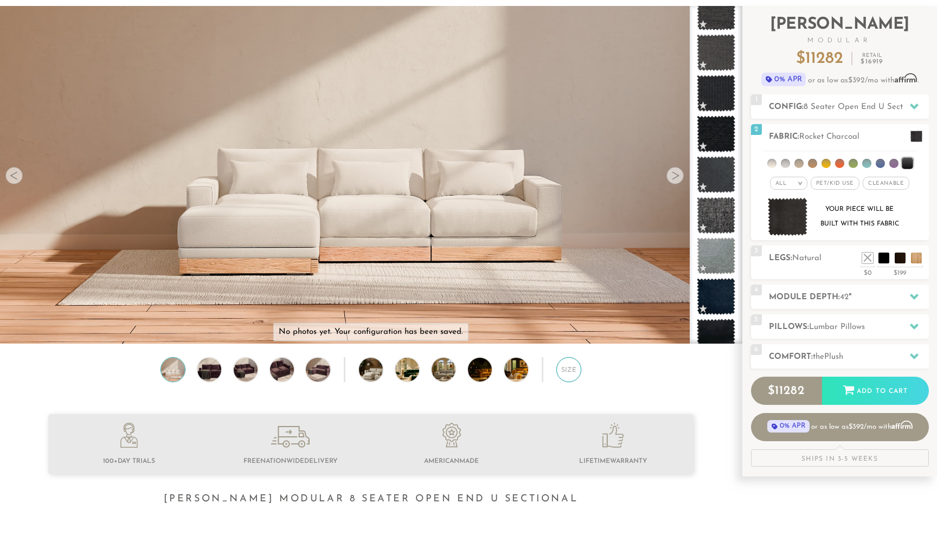
click at [569, 371] on div "Size" at bounding box center [568, 369] width 25 height 25
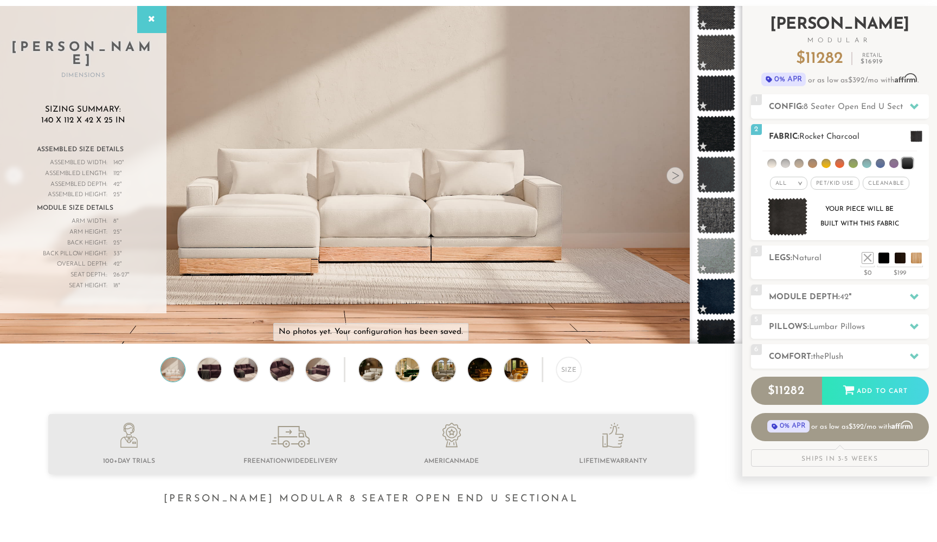
click at [883, 182] on span "Cleanable x" at bounding box center [885, 183] width 47 height 13
click at [844, 183] on span "Pet/Kid Use x" at bounding box center [830, 183] width 49 height 13
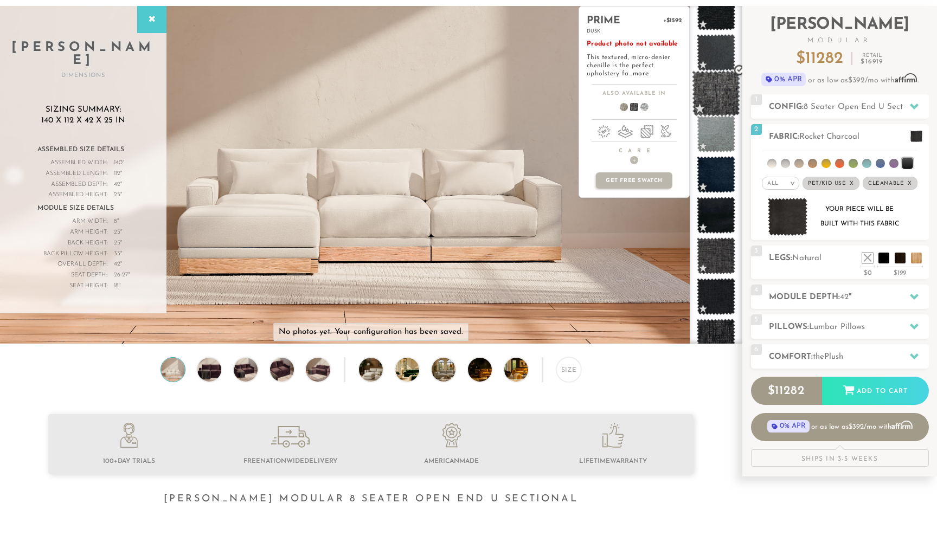
click at [724, 98] on span at bounding box center [716, 93] width 48 height 46
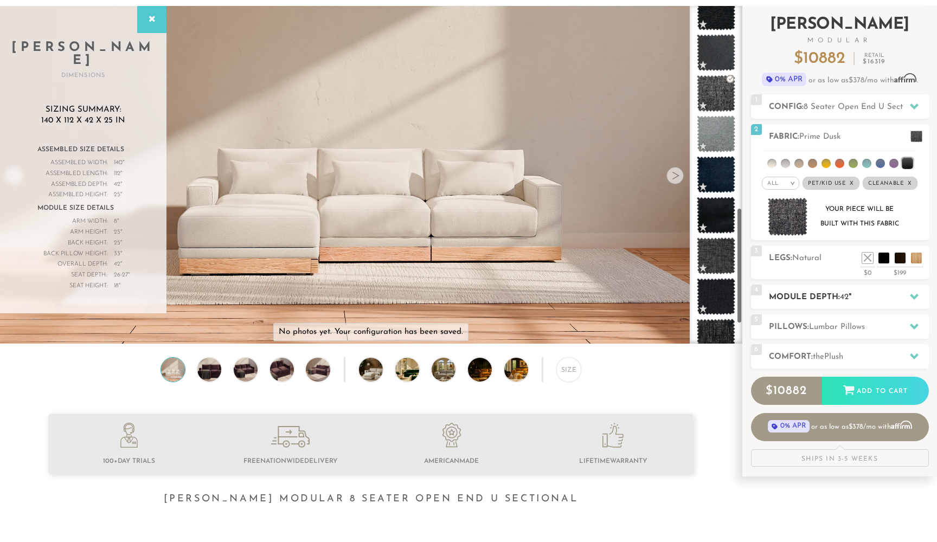
click at [839, 297] on h2 "Module Depth: 42 "" at bounding box center [849, 297] width 160 height 12
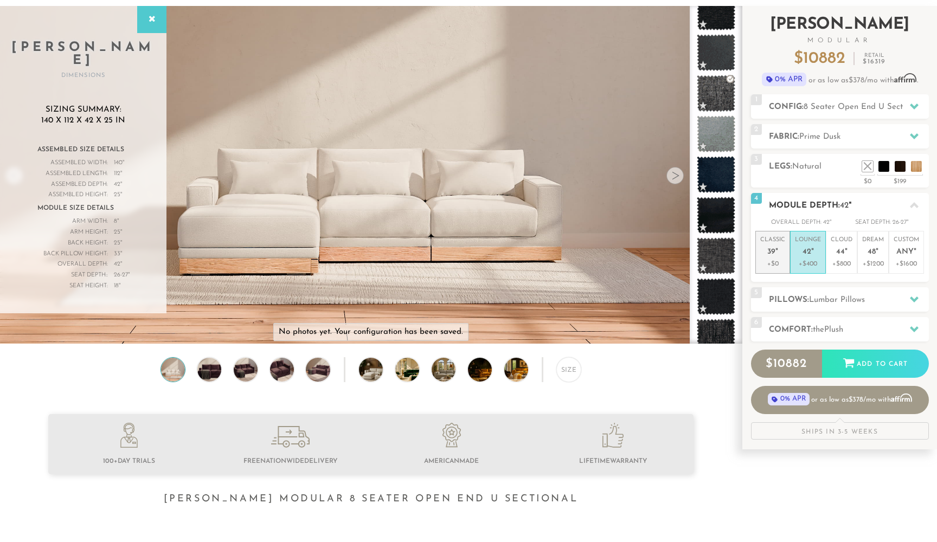
click at [779, 259] on p "+$0" at bounding box center [772, 264] width 25 height 10
click at [808, 256] on p "Lounge 42 "" at bounding box center [808, 247] width 26 height 23
click at [772, 243] on p "Classic 39 "" at bounding box center [772, 247] width 25 height 23
click at [869, 327] on h2 "Comfort: the Plush" at bounding box center [849, 330] width 160 height 12
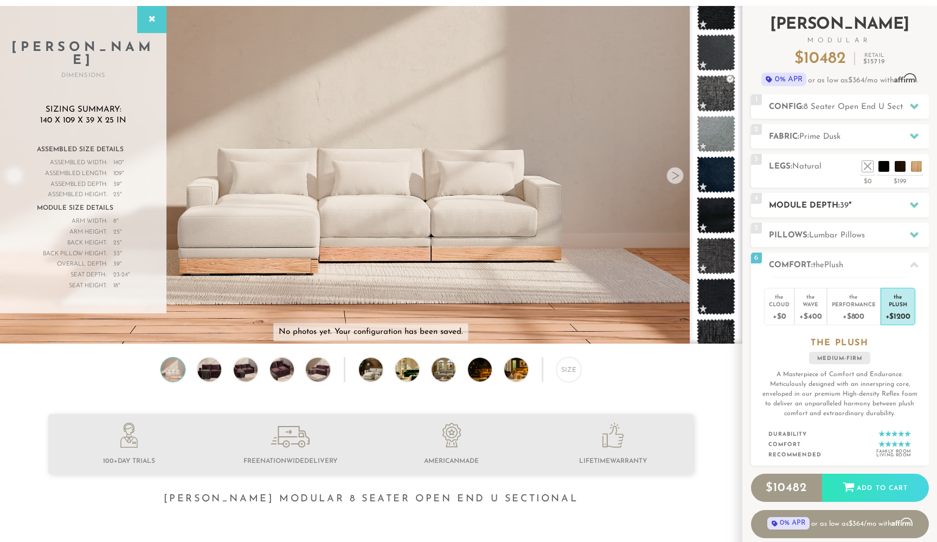
click at [824, 199] on h2 "Module Depth: 39 "" at bounding box center [849, 205] width 160 height 12
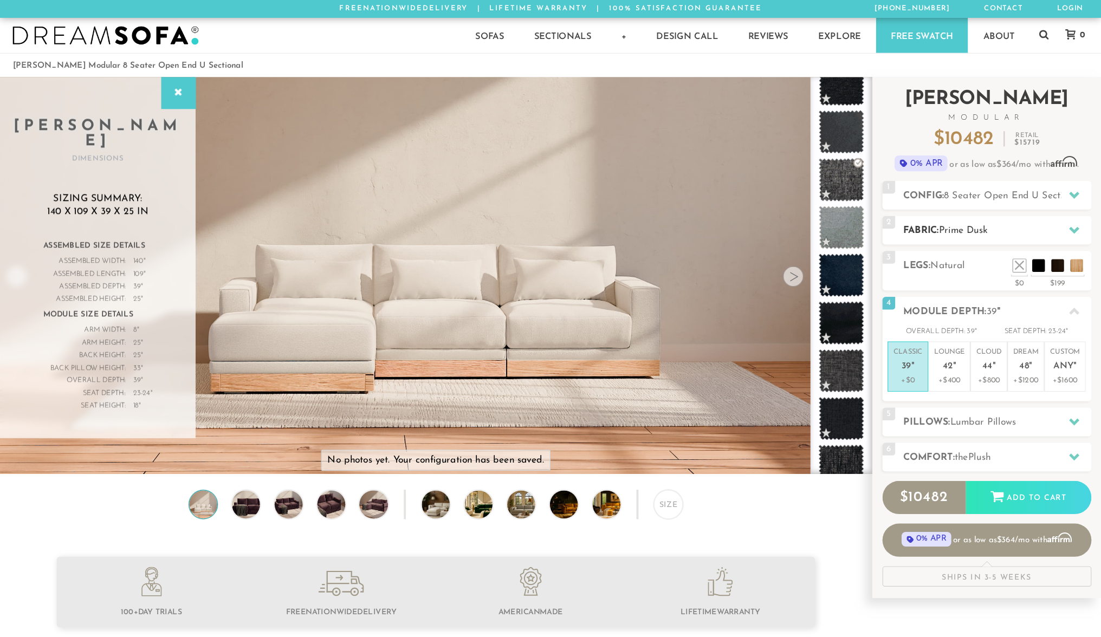
scroll to position [0, 0]
click at [811, 314] on em """ at bounding box center [812, 311] width 3 height 9
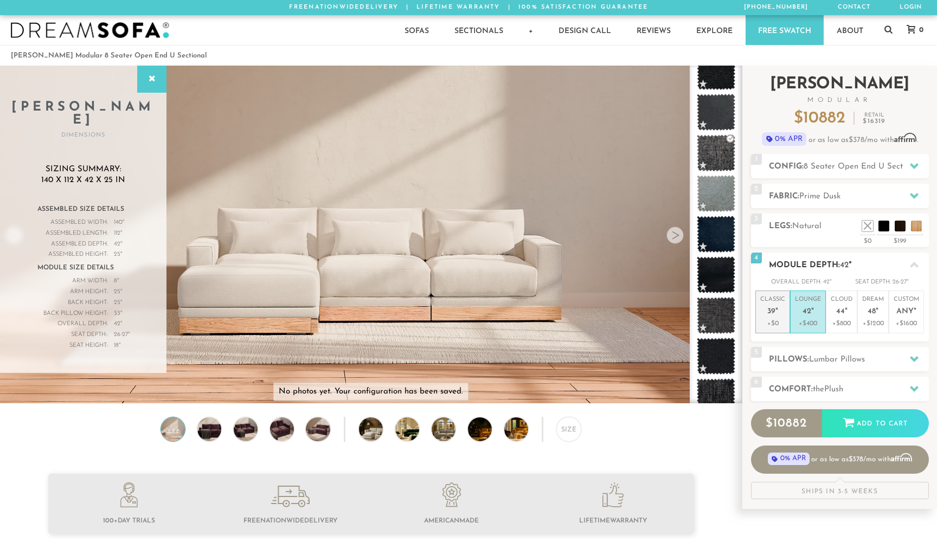
click at [774, 315] on p "Classic 39 "" at bounding box center [772, 306] width 25 height 23
click at [811, 313] on em """ at bounding box center [812, 311] width 3 height 9
click at [888, 228] on li at bounding box center [883, 209] width 43 height 43
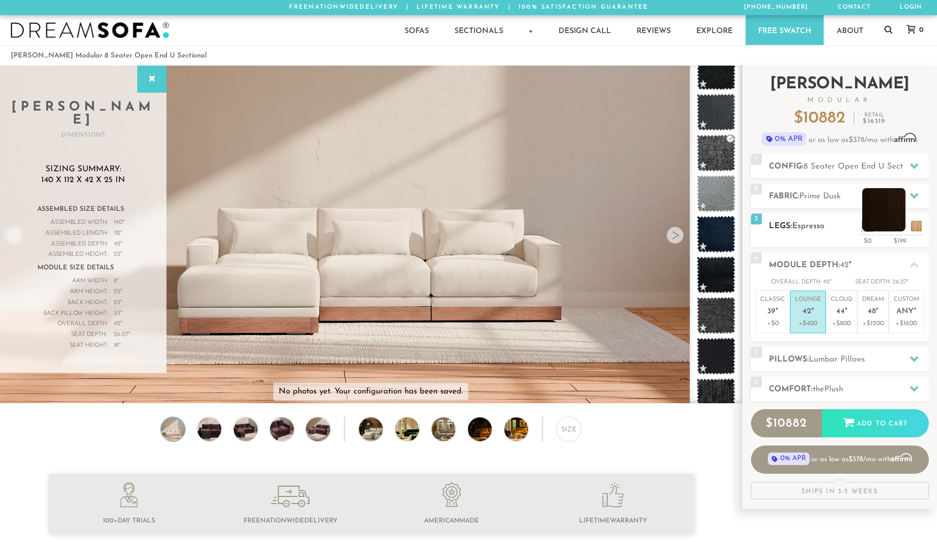
click at [901, 226] on li at bounding box center [883, 209] width 43 height 43
click at [884, 228] on li at bounding box center [867, 209] width 43 height 43
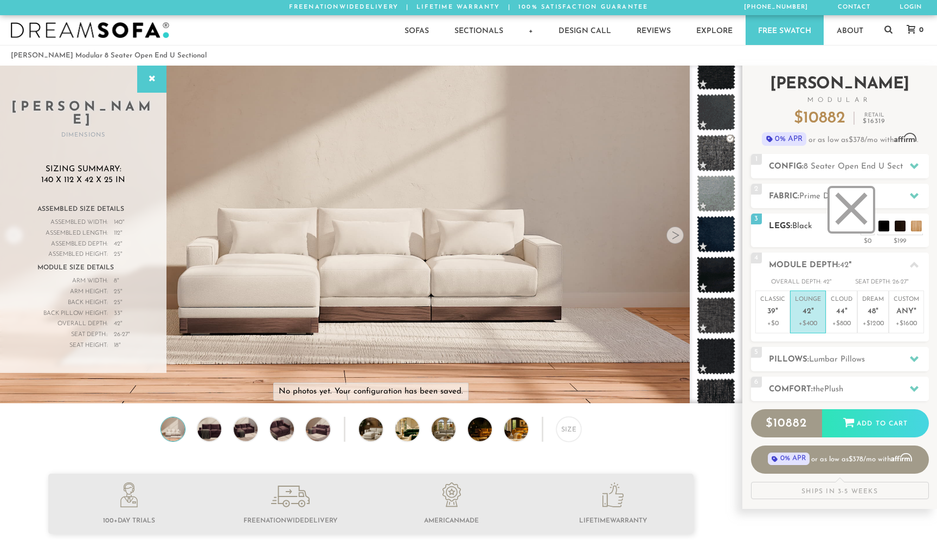
click at [861, 225] on li at bounding box center [850, 209] width 43 height 43
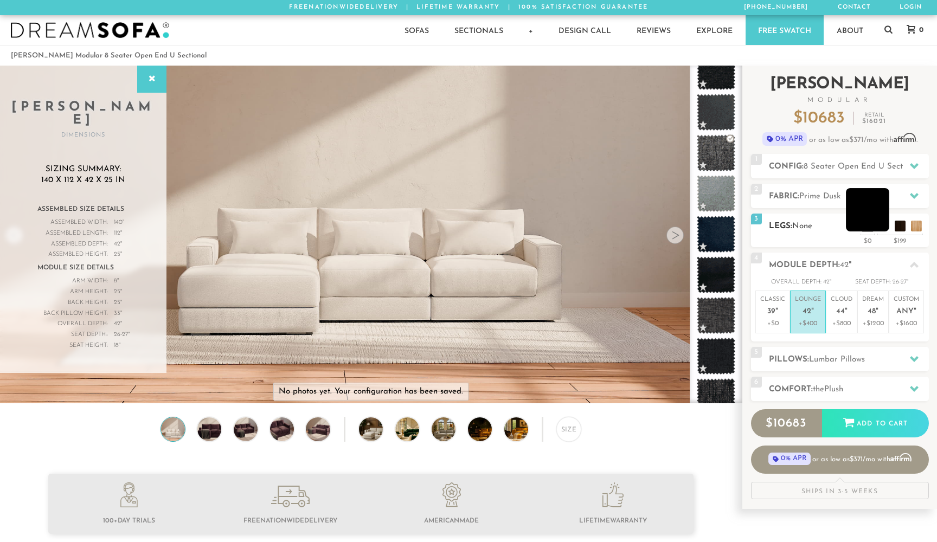
click at [882, 225] on li at bounding box center [867, 209] width 43 height 43
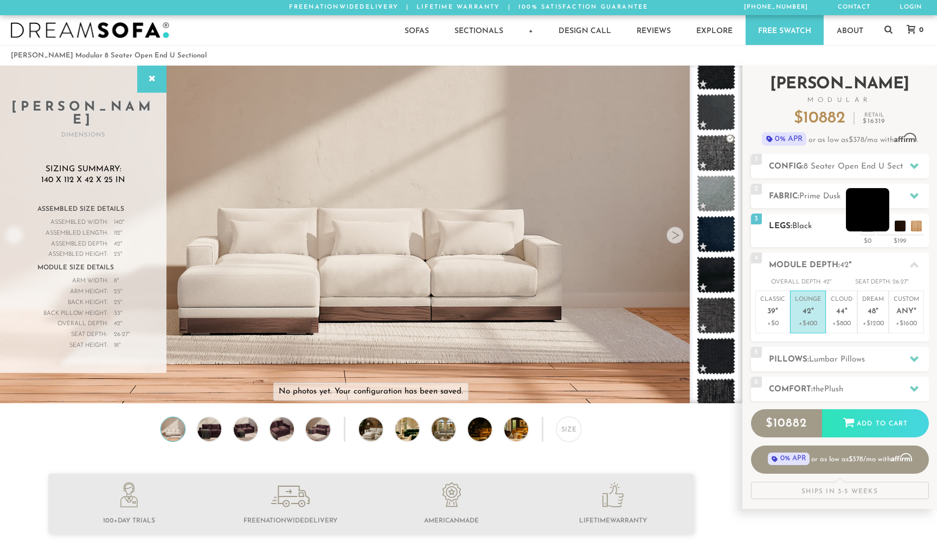
click at [885, 224] on li at bounding box center [867, 209] width 43 height 43
click at [883, 225] on li at bounding box center [867, 209] width 43 height 43
click at [901, 227] on li at bounding box center [883, 209] width 43 height 43
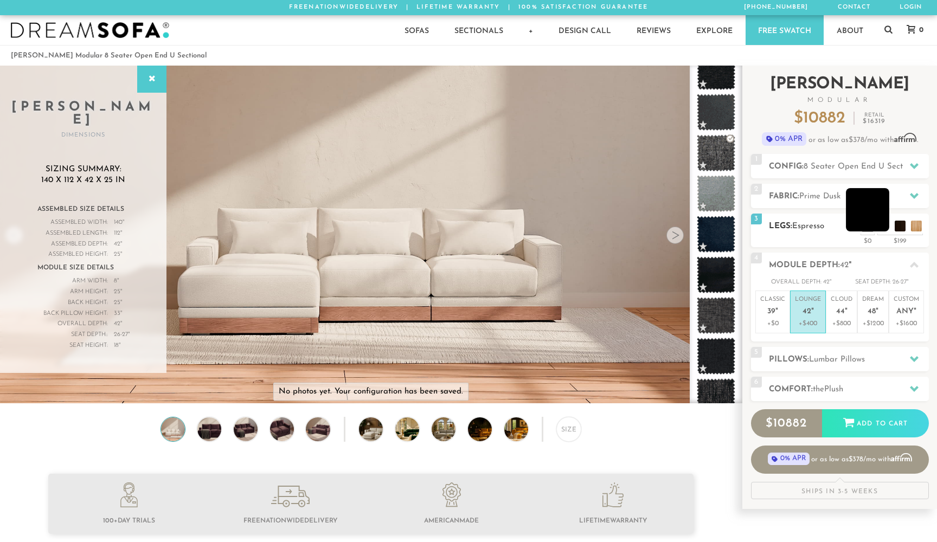
click at [879, 229] on li at bounding box center [867, 209] width 43 height 43
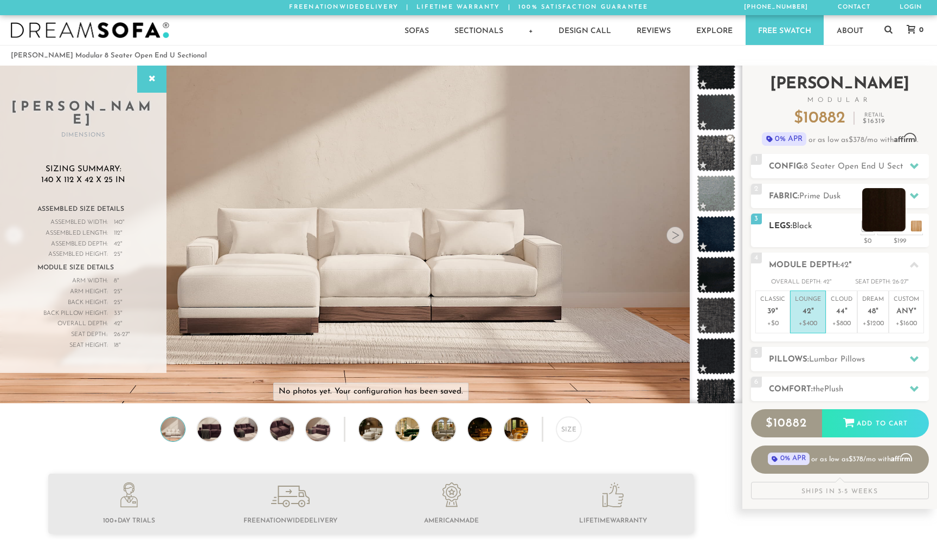
click at [898, 229] on li at bounding box center [883, 209] width 43 height 43
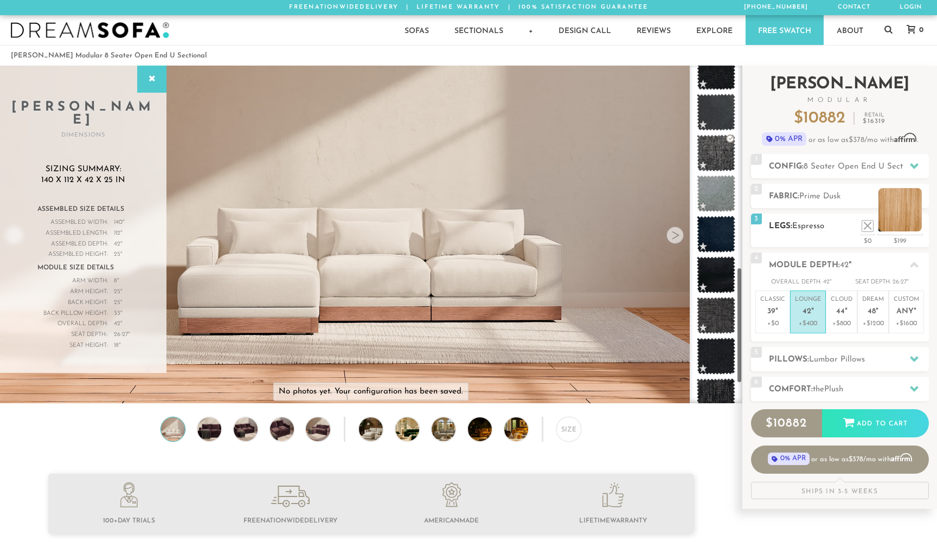
click at [915, 227] on li at bounding box center [899, 209] width 43 height 43
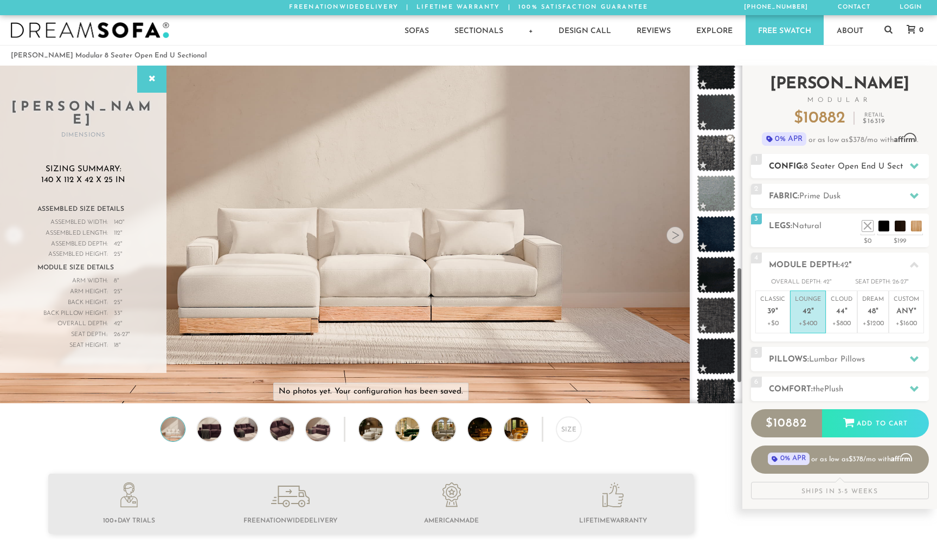
click at [816, 163] on span "8 Seater Open End U Sectional" at bounding box center [861, 167] width 117 height 8
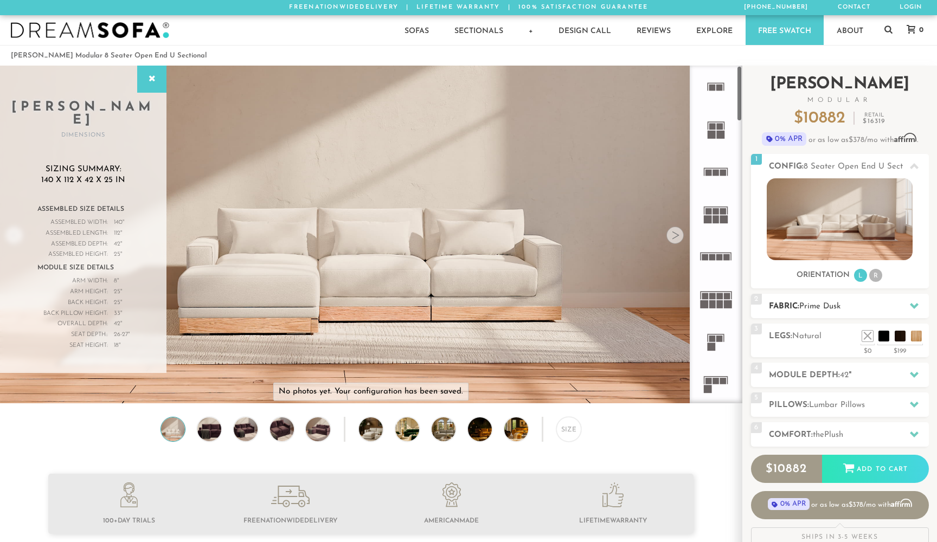
click at [844, 308] on h2 "Fabric: Prime Dusk" at bounding box center [849, 306] width 160 height 12
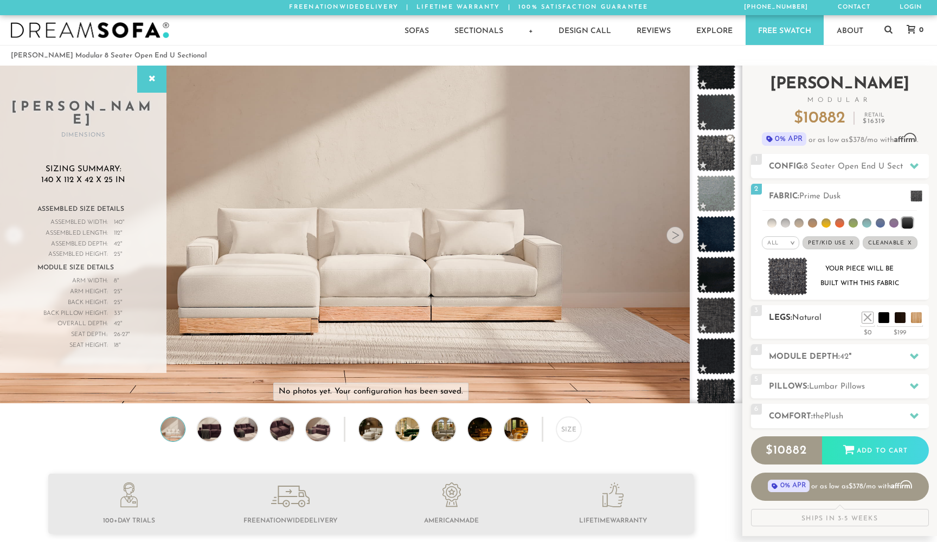
click at [851, 320] on h2 "Legs: Natural" at bounding box center [849, 318] width 160 height 12
click at [850, 167] on span "8 Seater Open End U Sectional" at bounding box center [861, 167] width 117 height 8
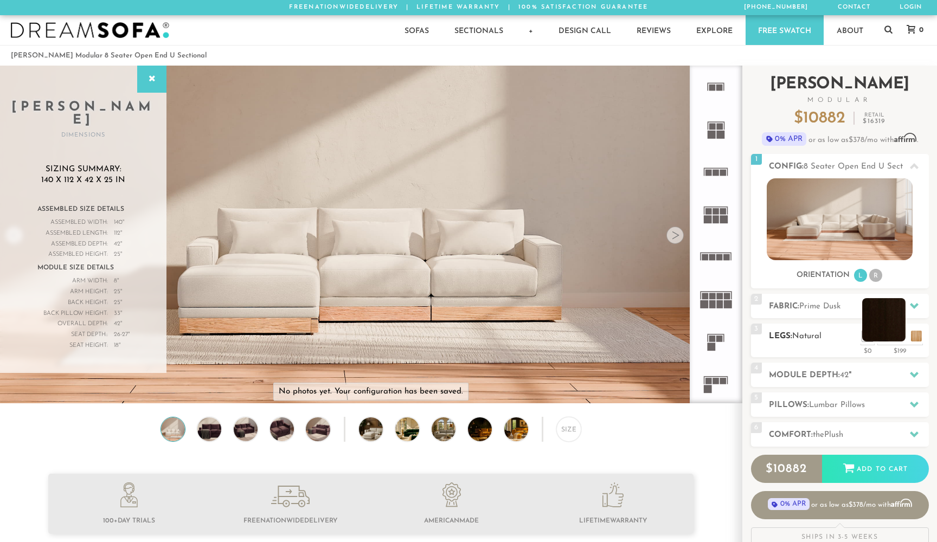
click at [901, 337] on li at bounding box center [883, 319] width 43 height 43
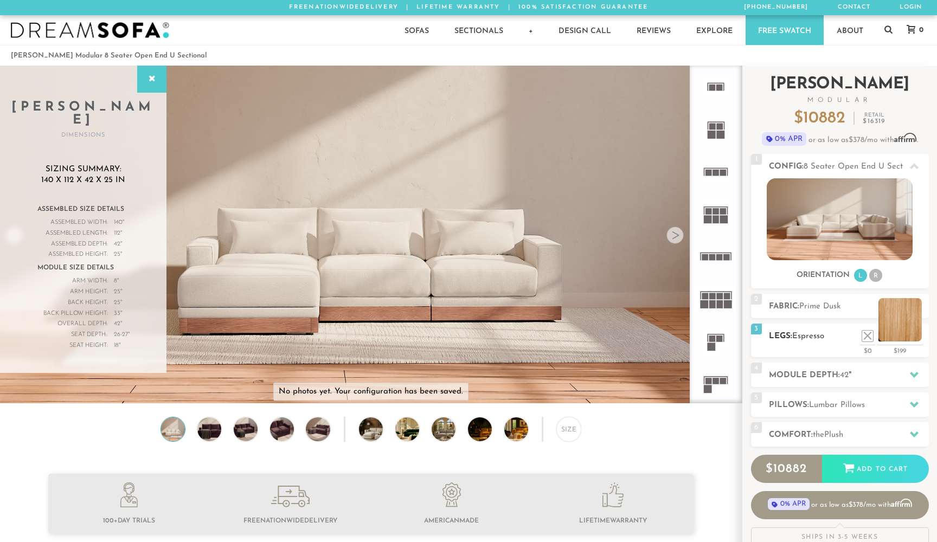
click at [916, 338] on li at bounding box center [899, 319] width 43 height 43
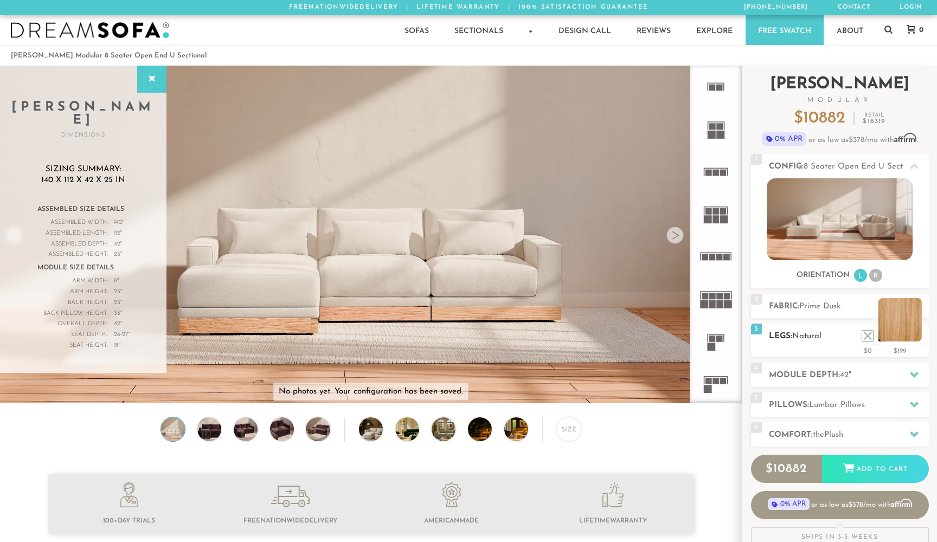
click at [916, 338] on li at bounding box center [899, 319] width 43 height 43
click at [868, 336] on li at bounding box center [850, 319] width 43 height 43
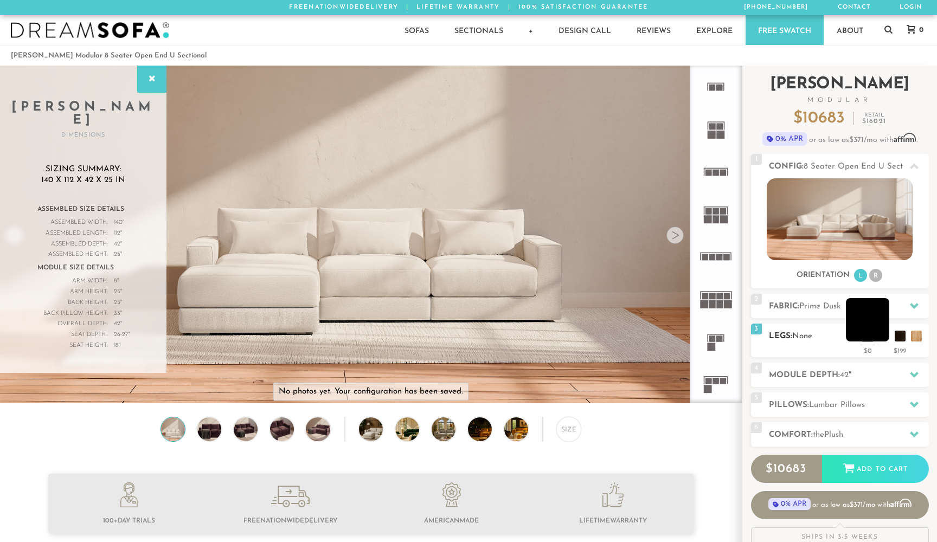
click at [885, 337] on li at bounding box center [867, 319] width 43 height 43
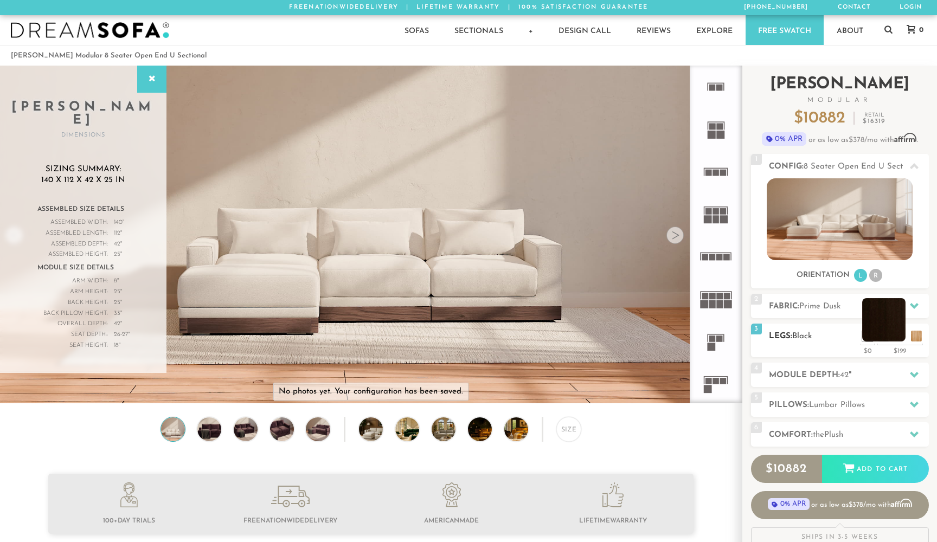
click at [897, 337] on li at bounding box center [883, 319] width 43 height 43
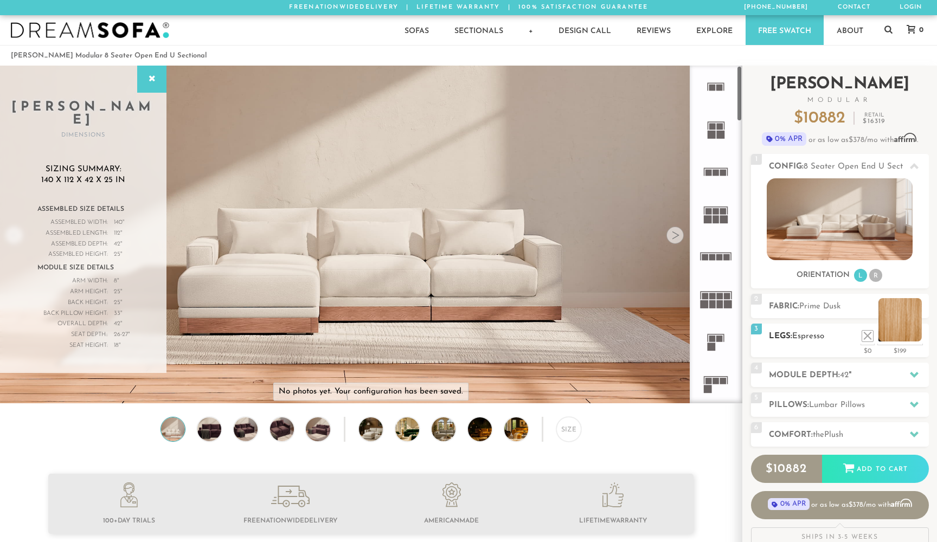
click at [915, 333] on li at bounding box center [899, 319] width 43 height 43
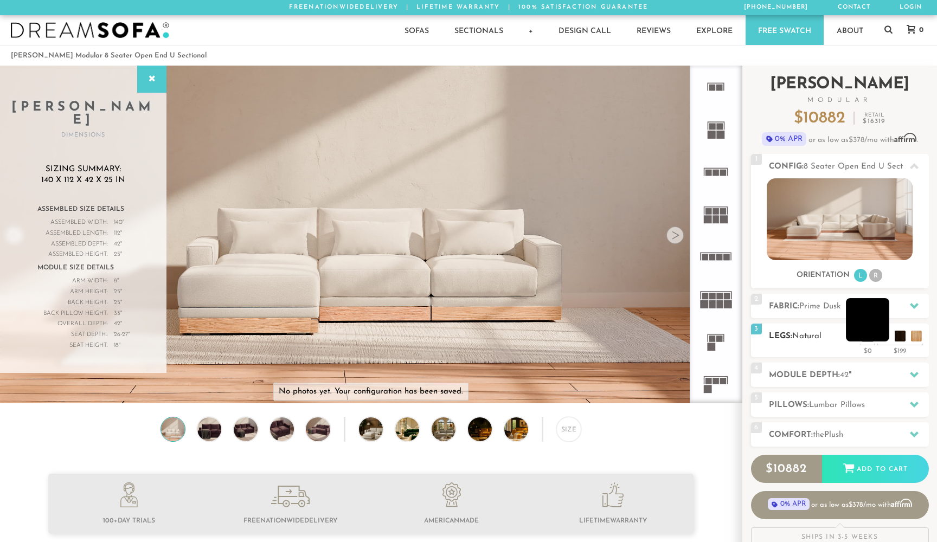
click at [879, 333] on li at bounding box center [867, 319] width 43 height 43
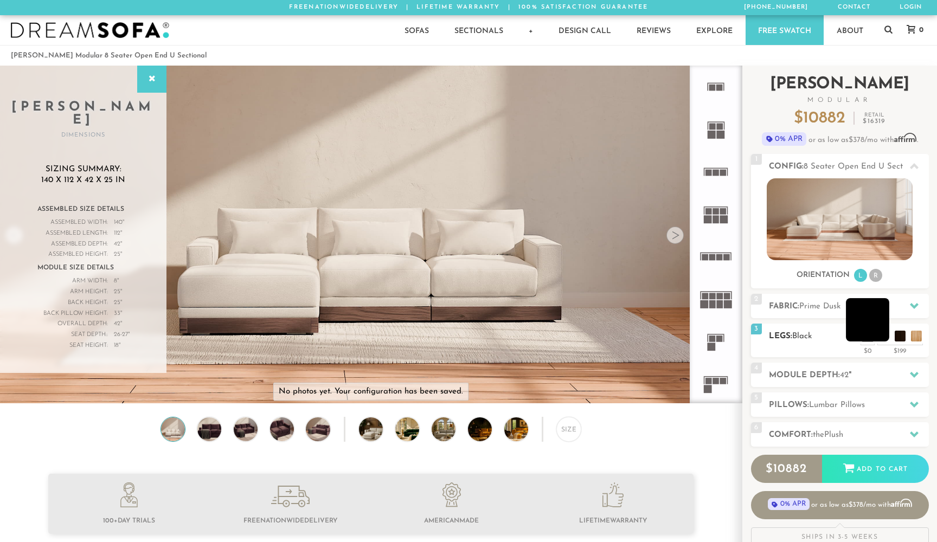
click at [879, 333] on li at bounding box center [867, 319] width 43 height 43
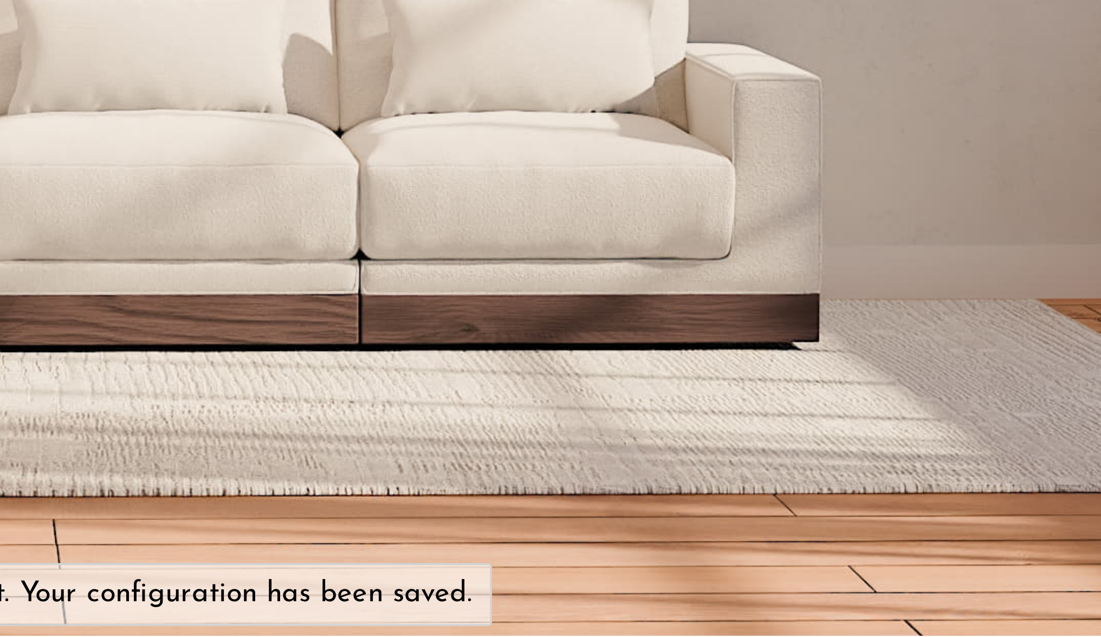
scroll to position [1, 1]
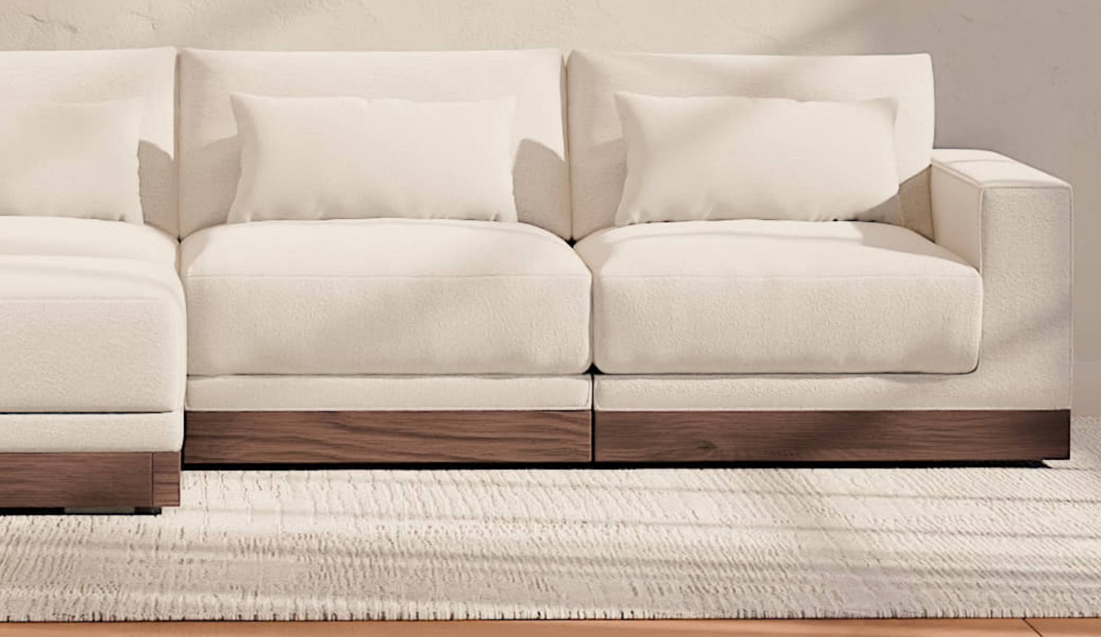
click at [195, 60] on video at bounding box center [453, 219] width 906 height 453
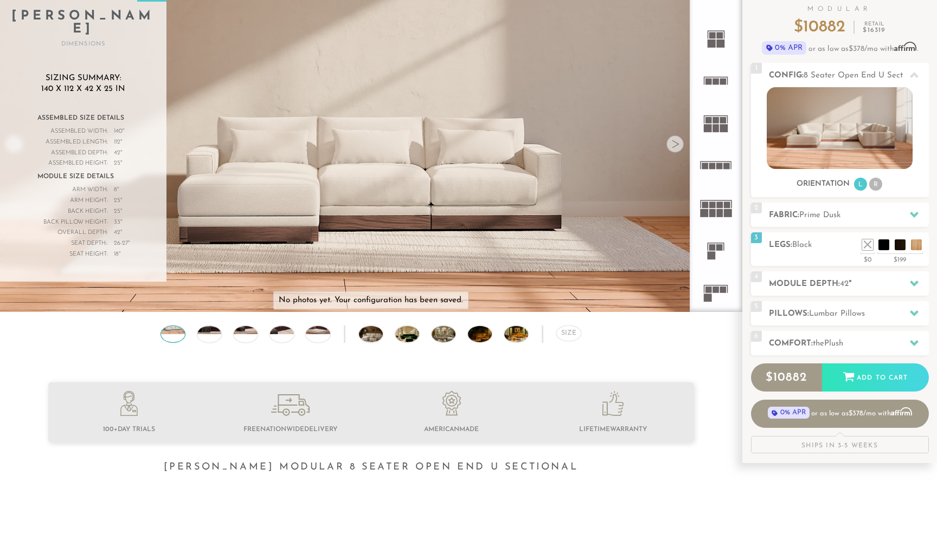
scroll to position [12475, 937]
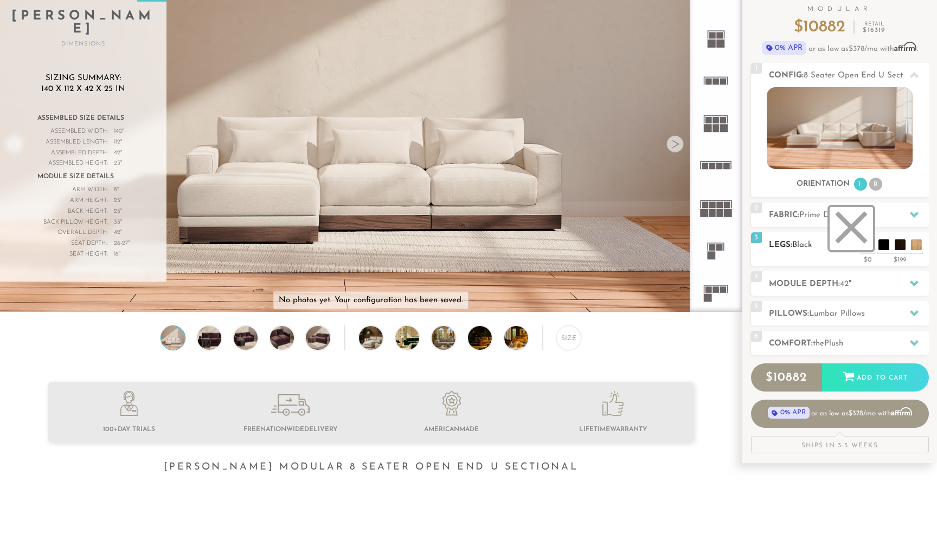
click at [867, 244] on li at bounding box center [850, 228] width 43 height 43
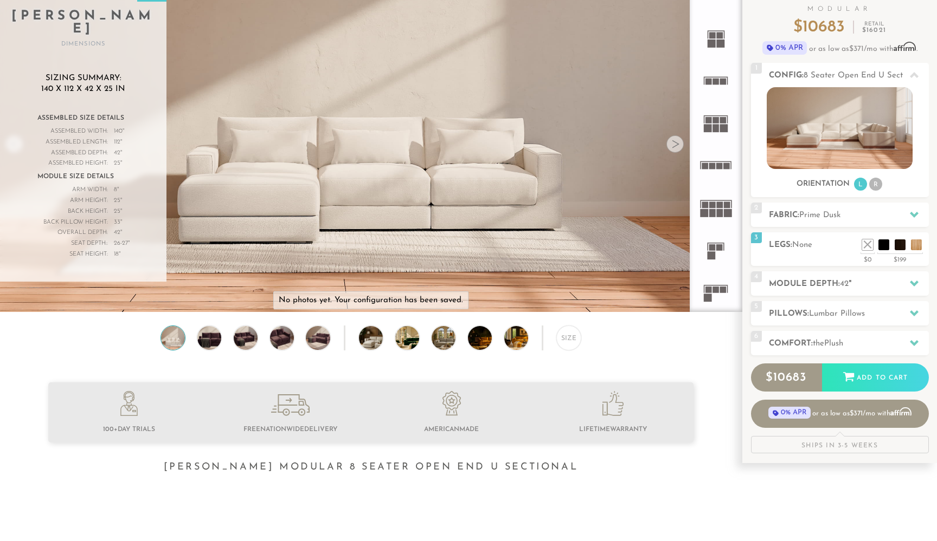
drag, startPoint x: 524, startPoint y: 169, endPoint x: 578, endPoint y: 120, distance: 72.2
click at [581, 120] on video at bounding box center [370, 100] width 741 height 371
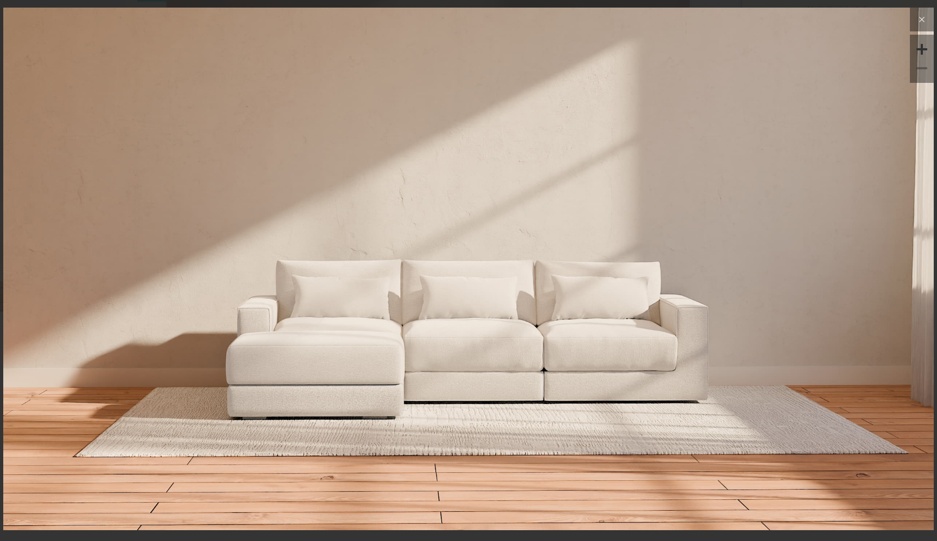
click at [912, 21] on button at bounding box center [922, 20] width 24 height 24
